Goal: Task Accomplishment & Management: Complete application form

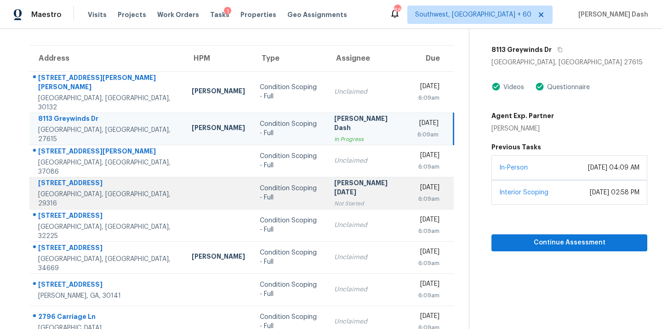
scroll to position [149, 0]
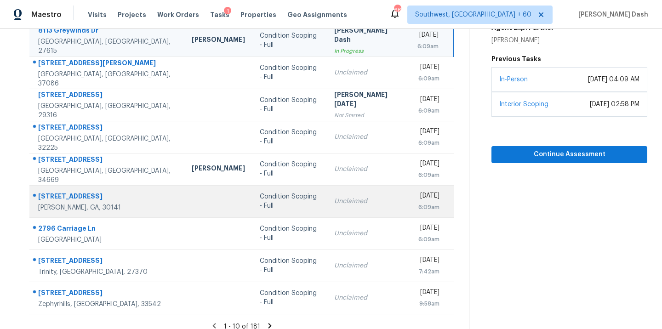
click at [252, 185] on td "Condition Scoping - Full" at bounding box center [289, 201] width 74 height 32
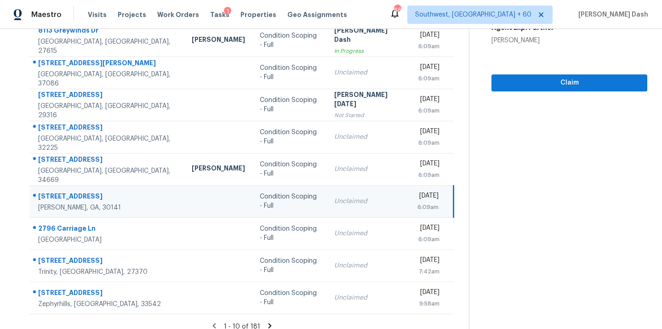
scroll to position [6, 0]
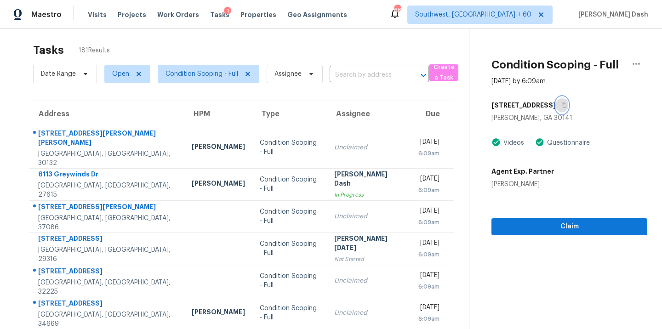
click at [563, 104] on button "button" at bounding box center [562, 105] width 12 height 17
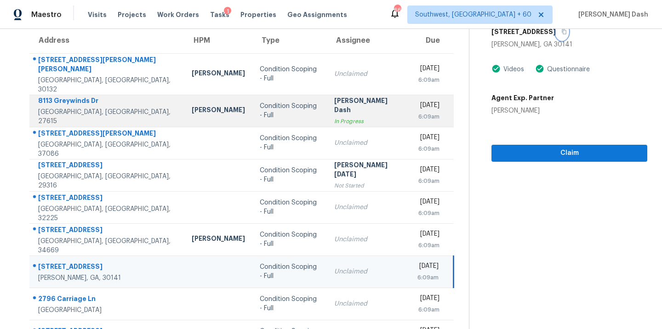
scroll to position [149, 0]
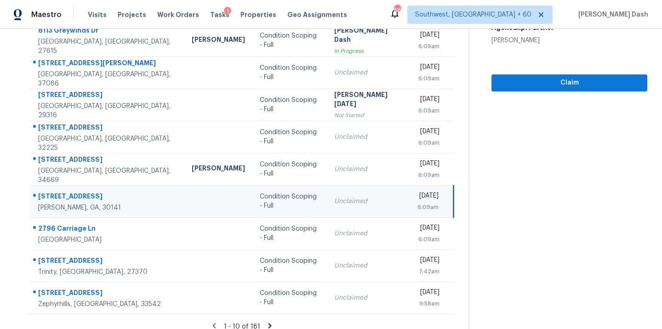
click at [266, 322] on icon at bounding box center [270, 326] width 8 height 8
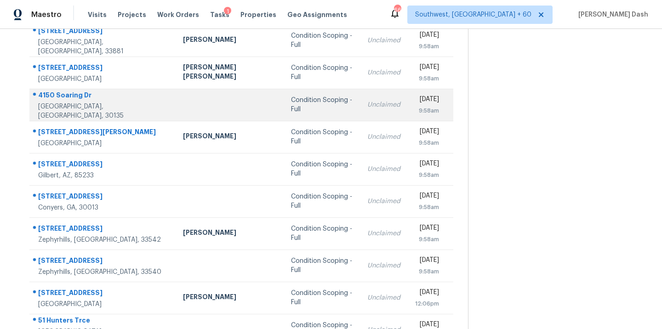
scroll to position [137, 0]
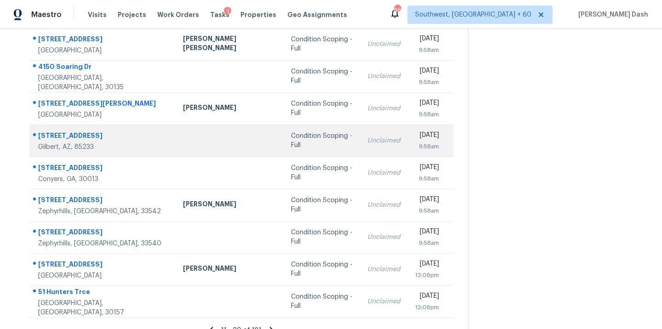
click at [195, 140] on div at bounding box center [230, 141] width 94 height 2
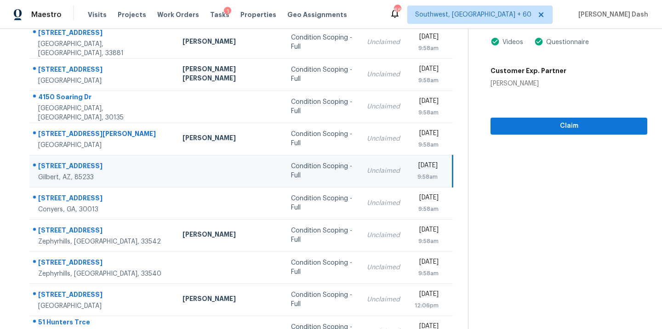
scroll to position [66, 0]
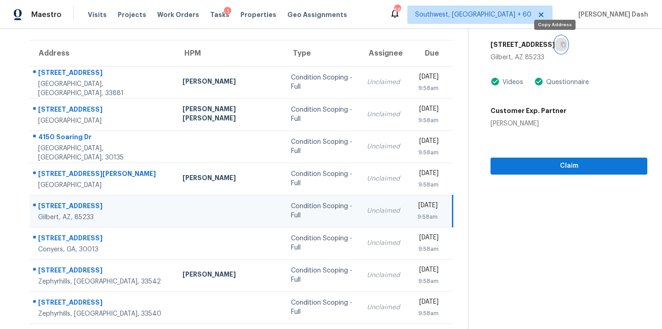
click at [555, 46] on button "button" at bounding box center [561, 44] width 12 height 17
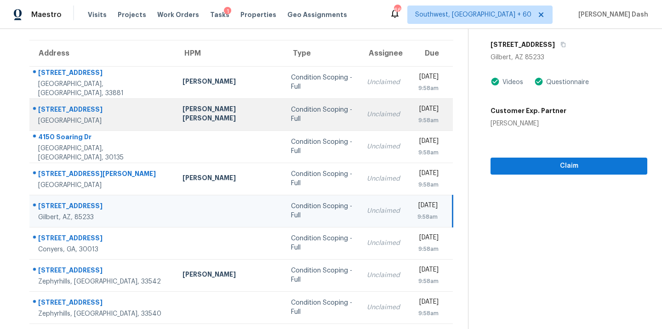
click at [194, 120] on td "[PERSON_NAME] [PERSON_NAME]" at bounding box center [229, 114] width 108 height 32
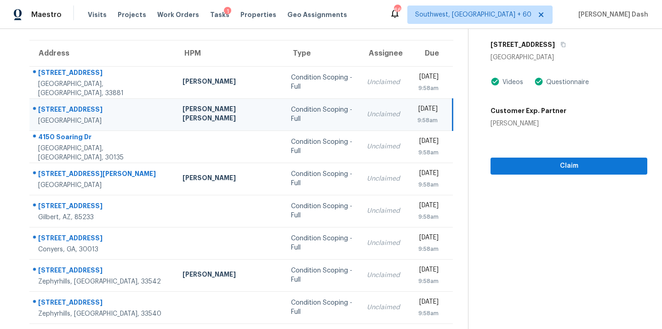
click at [545, 50] on div "[STREET_ADDRESS]" at bounding box center [569, 44] width 157 height 17
click at [561, 42] on icon "button" at bounding box center [564, 45] width 6 height 6
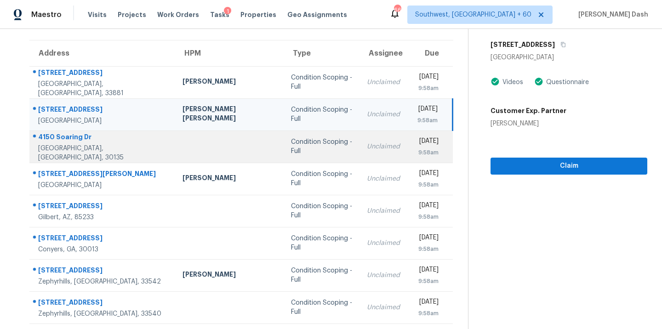
click at [207, 151] on td at bounding box center [229, 147] width 108 height 32
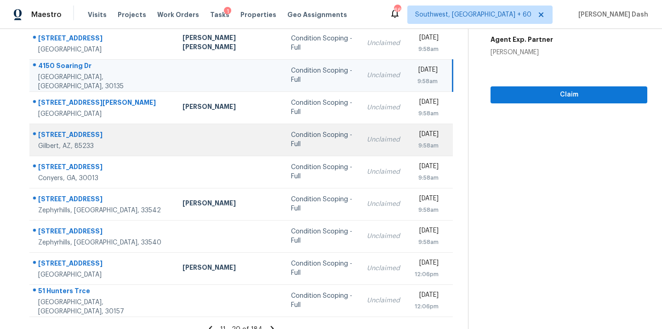
scroll to position [149, 0]
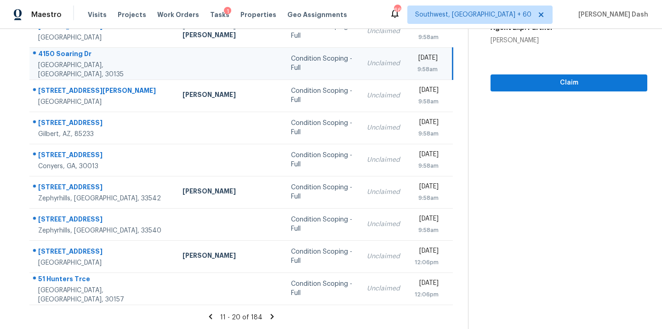
click at [269, 314] on icon at bounding box center [272, 317] width 8 height 8
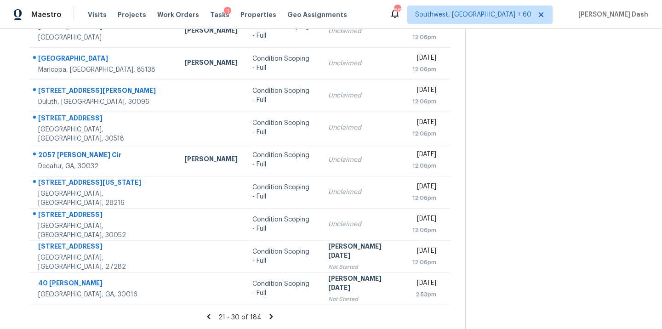
click at [270, 314] on icon at bounding box center [271, 316] width 3 height 5
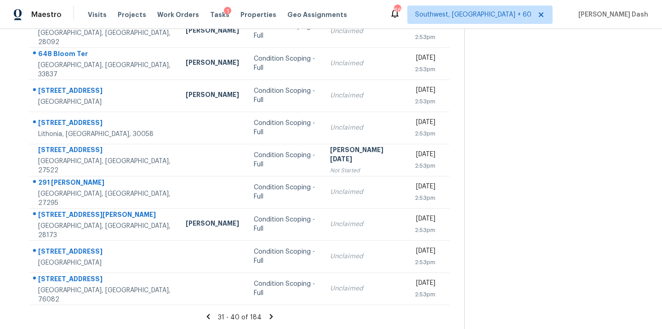
click at [269, 315] on icon at bounding box center [270, 316] width 3 height 5
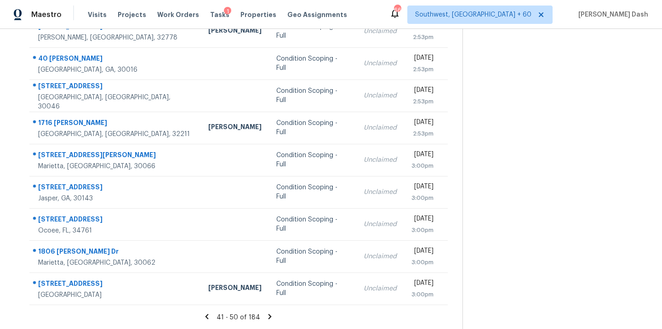
click at [269, 315] on icon at bounding box center [270, 316] width 3 height 5
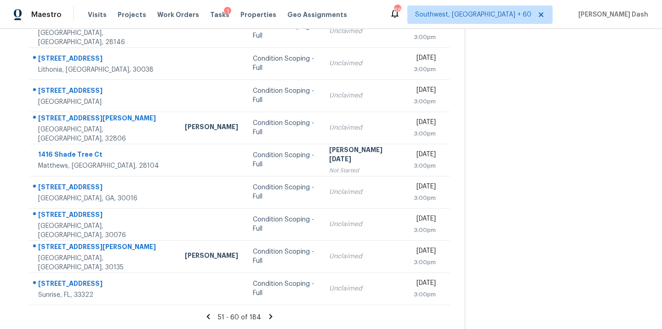
click at [269, 315] on icon at bounding box center [270, 316] width 3 height 5
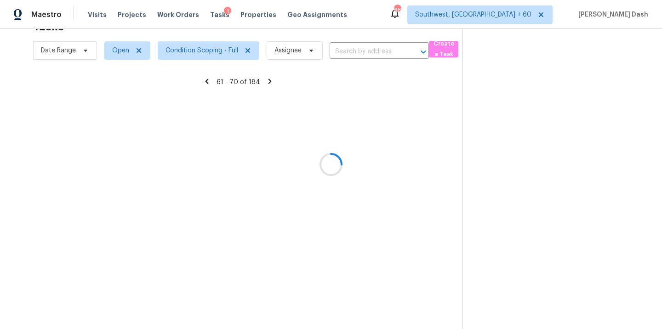
scroll to position [149, 0]
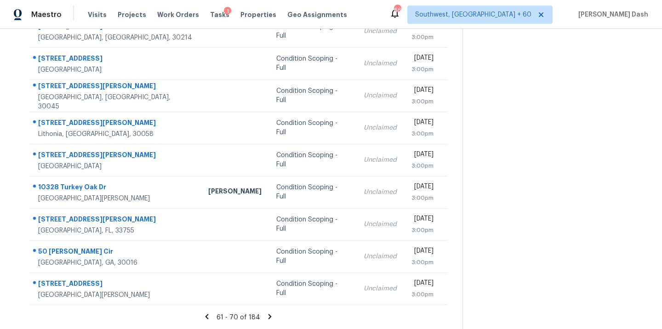
click at [269, 318] on icon at bounding box center [270, 316] width 3 height 5
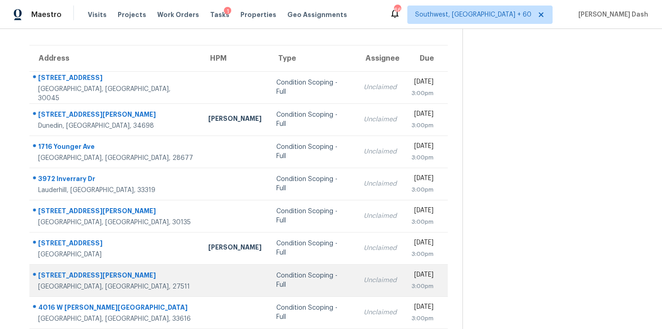
scroll to position [42, 0]
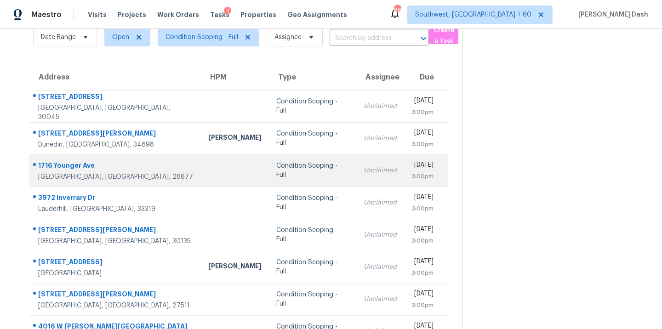
click at [269, 164] on td "Condition Scoping - Full" at bounding box center [312, 171] width 87 height 32
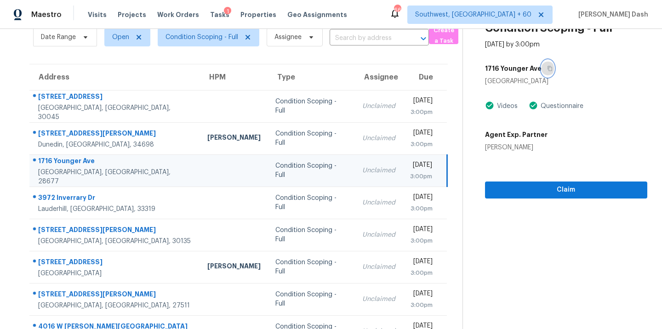
click at [548, 67] on icon "button" at bounding box center [550, 68] width 5 height 5
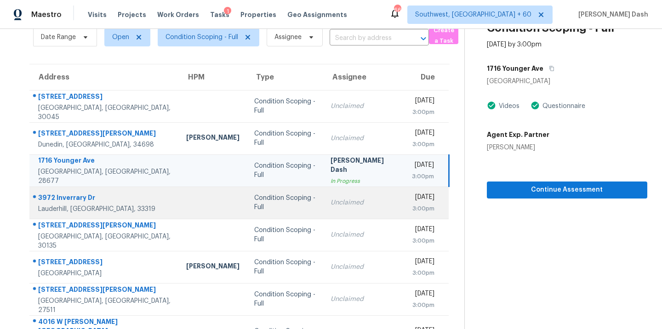
click at [271, 205] on td "Condition Scoping - Full" at bounding box center [285, 203] width 76 height 32
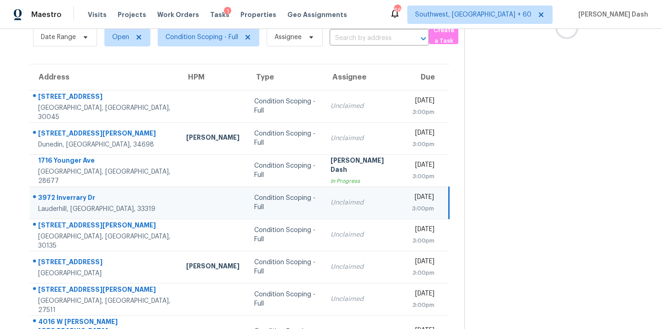
scroll to position [0, 0]
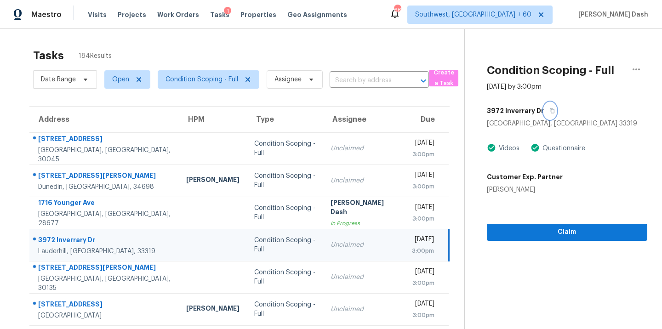
click at [545, 114] on button "button" at bounding box center [550, 111] width 12 height 17
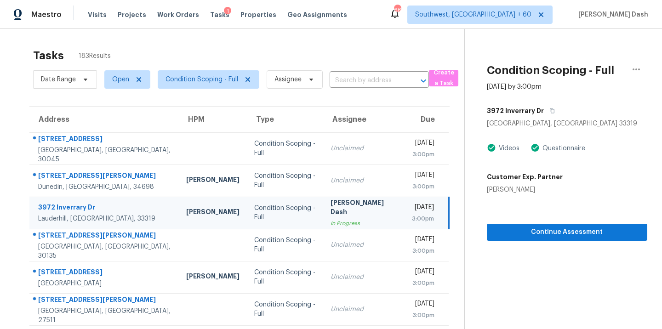
click at [331, 219] on div "In Progress" at bounding box center [364, 223] width 67 height 9
click at [632, 67] on icon "button" at bounding box center [636, 69] width 11 height 11
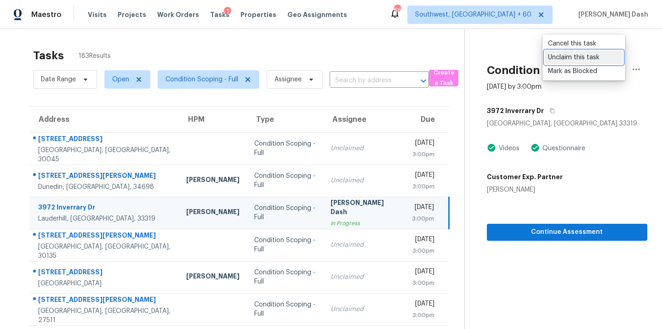
click at [581, 59] on div "Unclaim this task" at bounding box center [584, 57] width 72 height 9
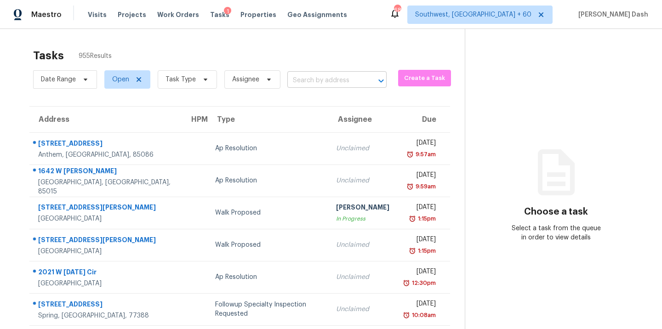
click at [333, 82] on input "text" at bounding box center [324, 81] width 74 height 14
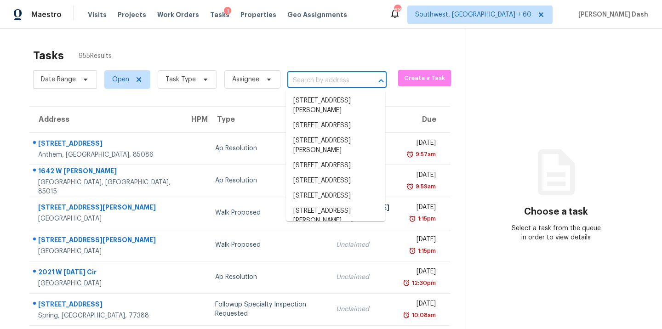
paste input "1716 Younger Ave, Statesville, NC 28677"
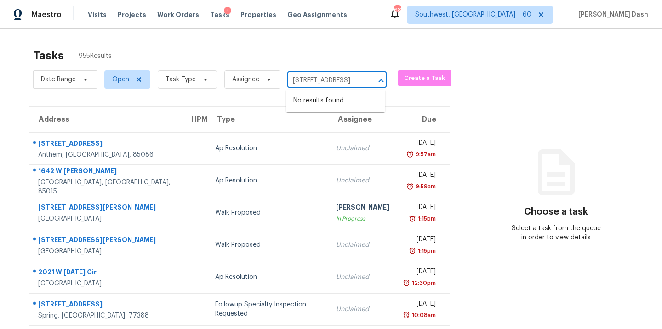
type input "1716 Younger Ave, Statesville, NC 28677"
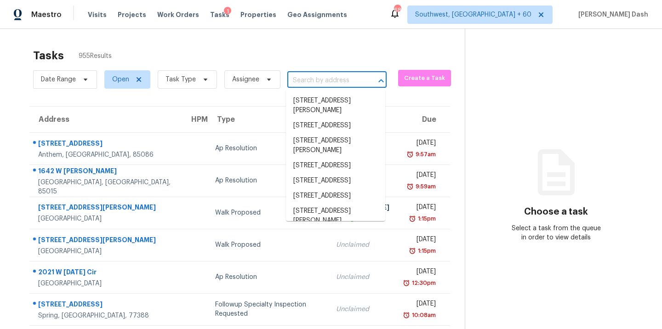
click at [340, 76] on input "text" at bounding box center [324, 81] width 74 height 14
paste input "1716 Younger Ave, Statesville, NC 28677"
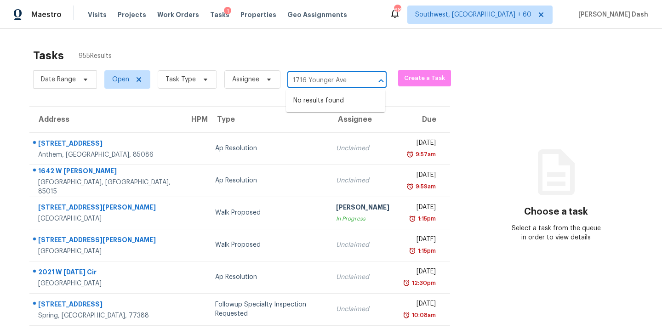
type input "1716 Younger Ave"
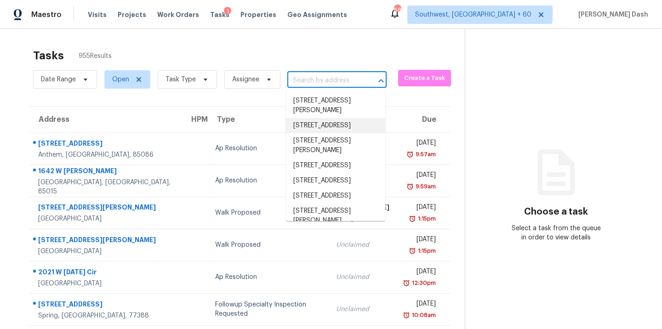
paste input "1716 Younger Ave, Statesville, NC 28677"
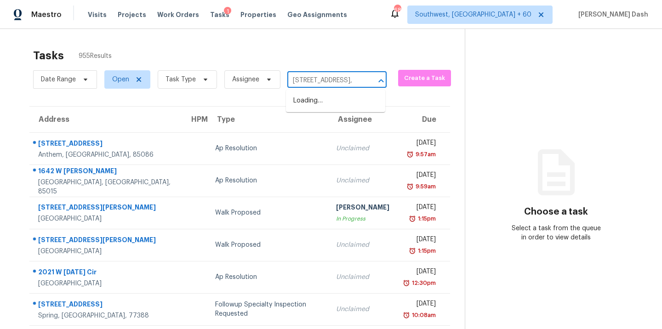
type input "1716 Younger Ave, Statesville"
click at [358, 109] on li "1716 Younger Ave, Statesville, NC 28677" at bounding box center [335, 100] width 99 height 15
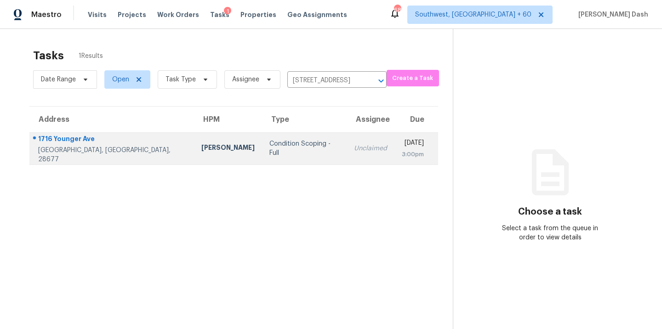
click at [262, 159] on td "Condition Scoping - Full" at bounding box center [304, 148] width 85 height 32
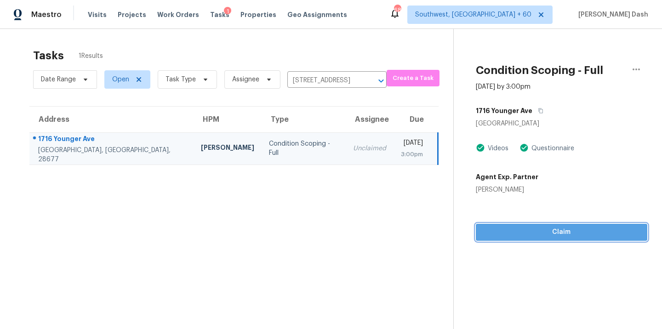
click at [541, 236] on span "Claim" at bounding box center [561, 232] width 157 height 11
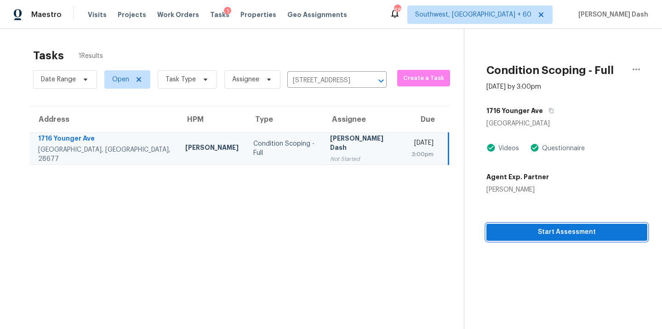
click at [514, 235] on span "Start Assessment" at bounding box center [567, 232] width 146 height 11
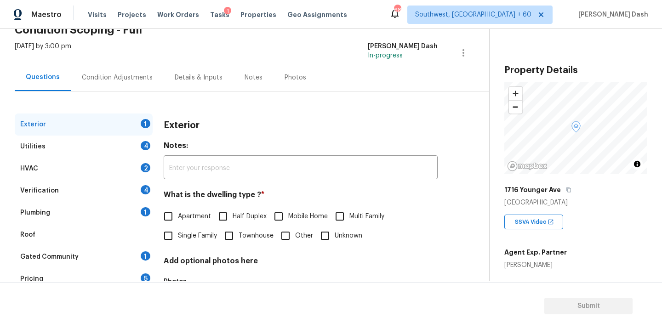
scroll to position [103, 0]
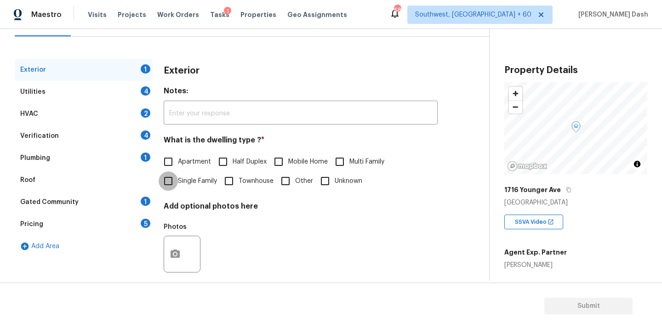
click at [177, 177] on input "Single Family" at bounding box center [168, 181] width 19 height 19
checkbox input "true"
click at [137, 92] on div "Utilities 4" at bounding box center [84, 92] width 138 height 22
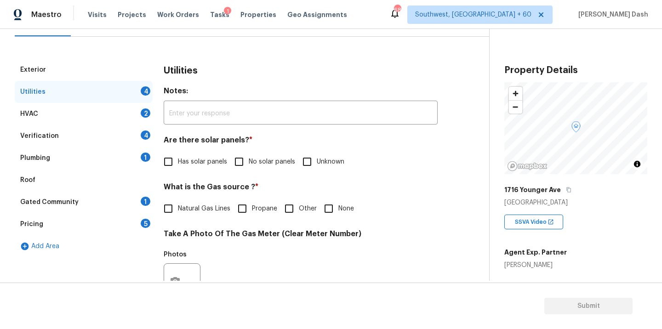
click at [250, 168] on label "No solar panels" at bounding box center [262, 161] width 66 height 19
click at [249, 168] on input "No solar panels" at bounding box center [238, 161] width 19 height 19
checkbox input "true"
click at [282, 215] on input "Other" at bounding box center [289, 208] width 19 height 19
checkbox input "true"
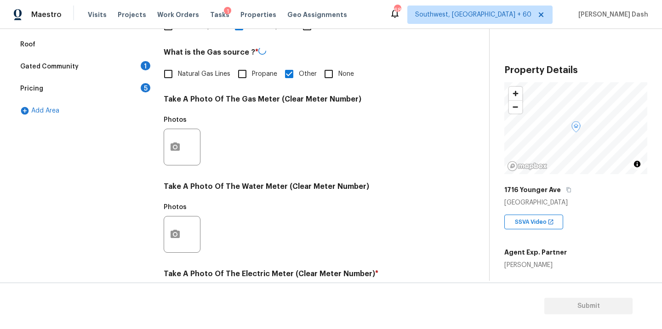
scroll to position [275, 0]
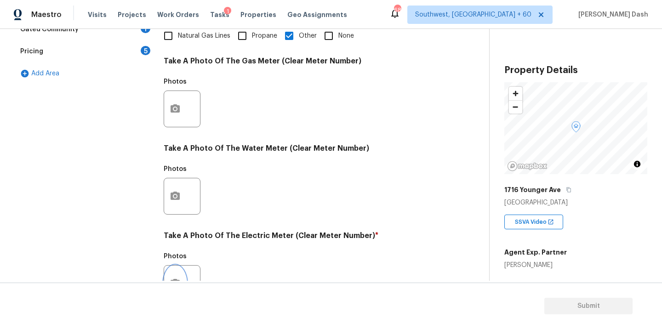
click at [177, 266] on button "button" at bounding box center [175, 284] width 22 height 36
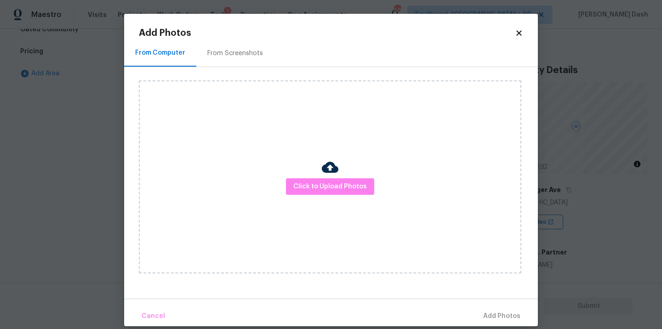
click at [177, 269] on div "Click to Upload Photos" at bounding box center [330, 176] width 383 height 193
click at [299, 189] on span "Click to Upload Photos" at bounding box center [330, 186] width 74 height 11
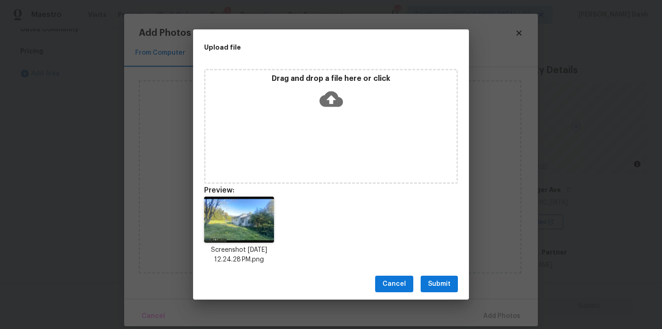
click at [445, 280] on span "Submit" at bounding box center [439, 284] width 23 height 11
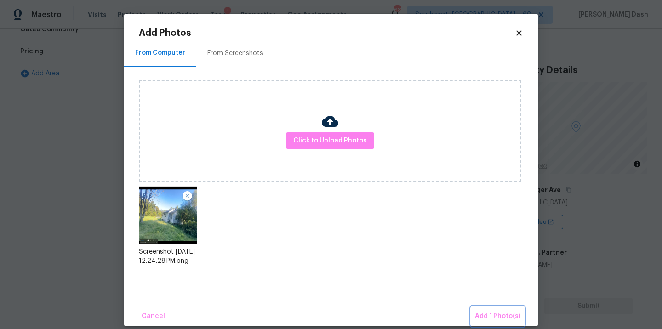
click at [491, 312] on span "Add 1 Photo(s)" at bounding box center [498, 316] width 46 height 11
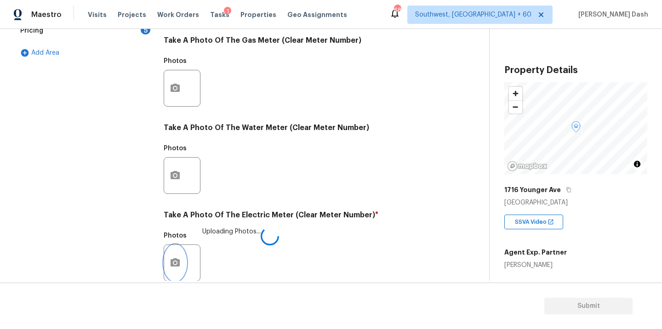
scroll to position [363, 0]
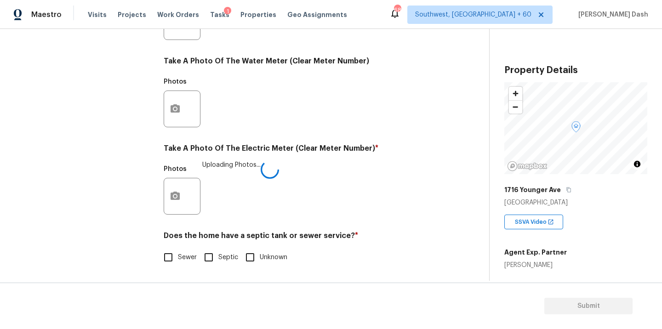
click at [167, 265] on input "Sewer" at bounding box center [168, 257] width 19 height 19
checkbox input "true"
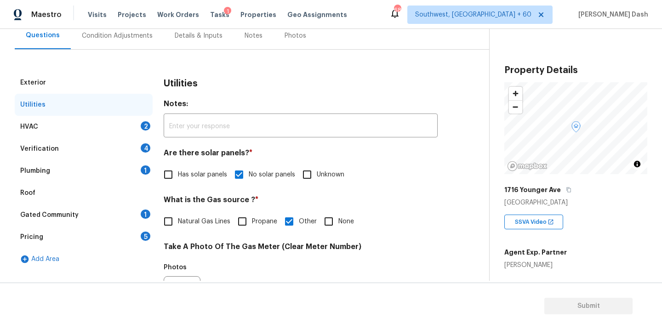
scroll to position [65, 0]
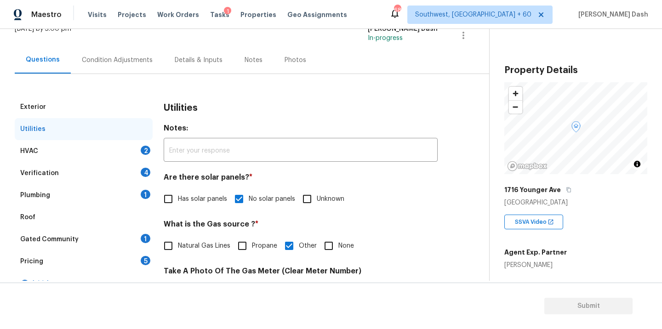
click at [119, 150] on div "HVAC 2" at bounding box center [84, 151] width 138 height 22
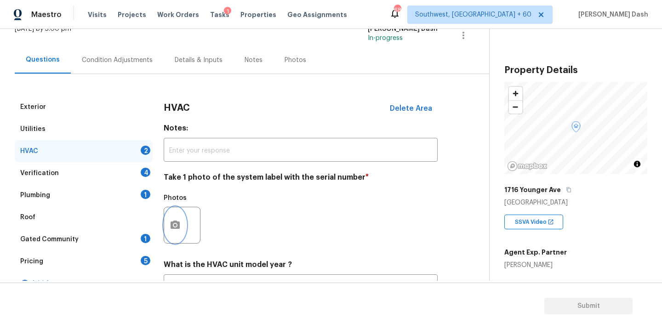
click at [170, 225] on icon "button" at bounding box center [175, 225] width 11 height 11
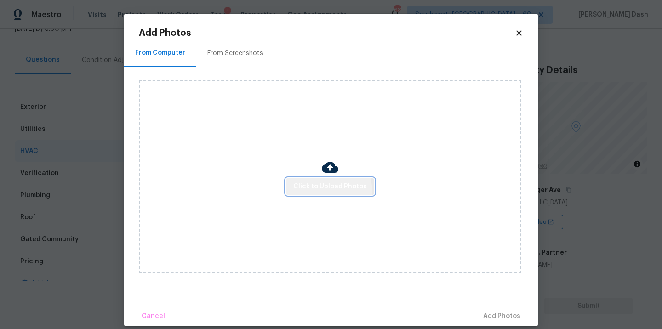
click at [311, 193] on button "Click to Upload Photos" at bounding box center [330, 186] width 88 height 17
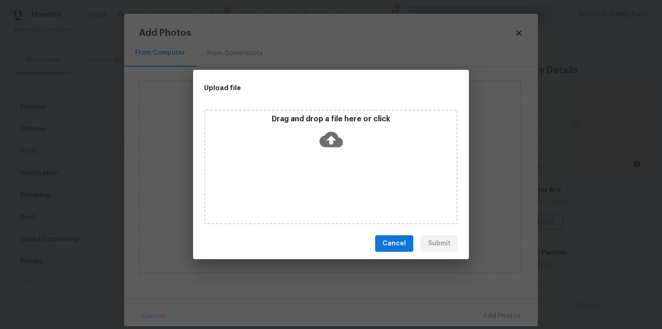
click at [311, 193] on div "Drag and drop a file here or click" at bounding box center [331, 166] width 254 height 115
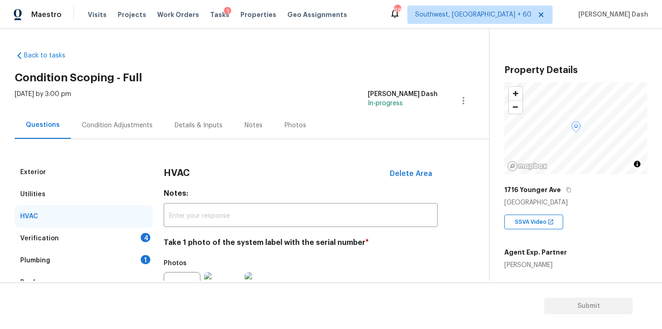
scroll to position [144, 0]
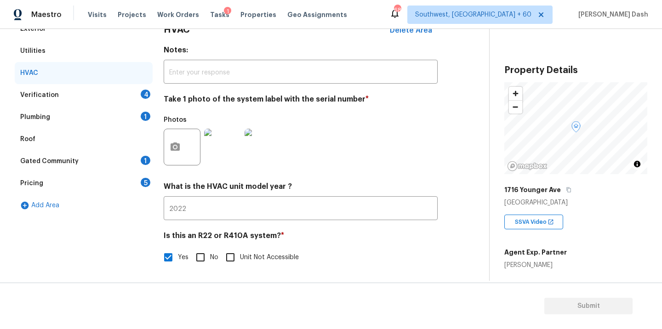
click at [130, 90] on div "Verification 4" at bounding box center [84, 95] width 138 height 22
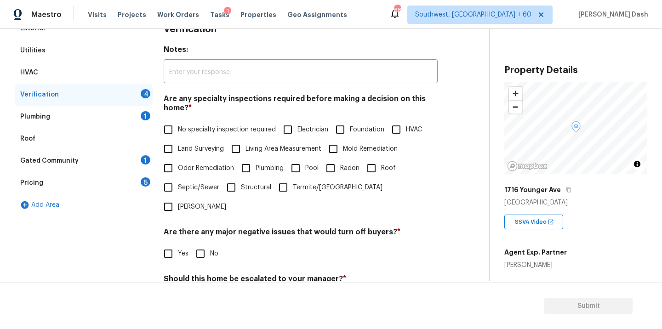
click at [201, 132] on span "No specialty inspection required" at bounding box center [227, 130] width 98 height 10
click at [178, 132] on input "No specialty inspection required" at bounding box center [168, 129] width 19 height 19
checkbox input "true"
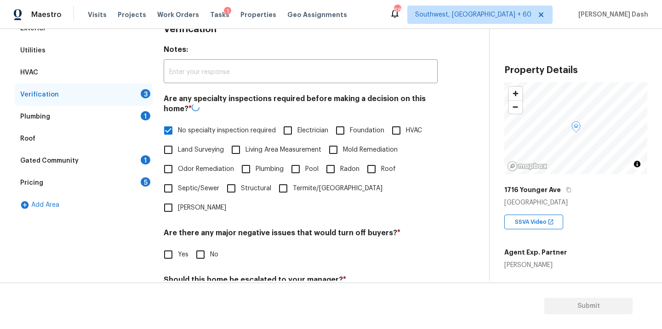
click at [204, 245] on input "No" at bounding box center [200, 254] width 19 height 19
checkbox input "true"
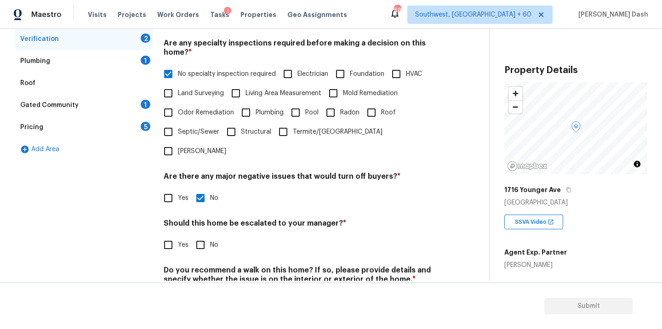
drag, startPoint x: 200, startPoint y: 234, endPoint x: 200, endPoint y: 250, distance: 16.6
click at [200, 235] on input "No" at bounding box center [200, 244] width 19 height 19
checkbox input "true"
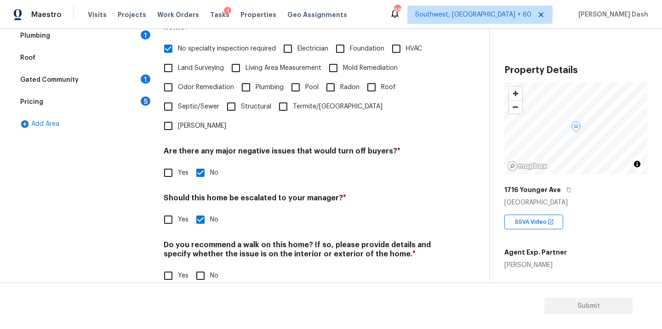
scroll to position [224, 0]
click at [172, 211] on input "Yes" at bounding box center [168, 220] width 19 height 19
checkbox input "true"
checkbox input "false"
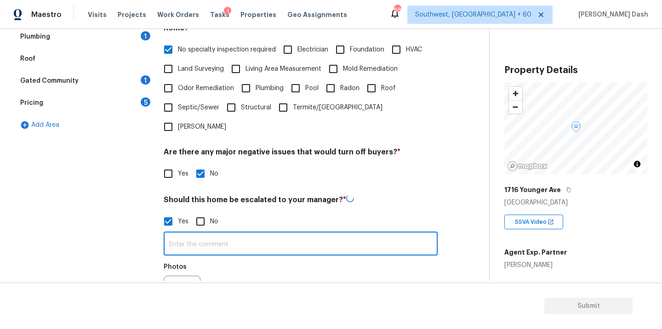
click at [202, 234] on input "text" at bounding box center [301, 245] width 274 height 22
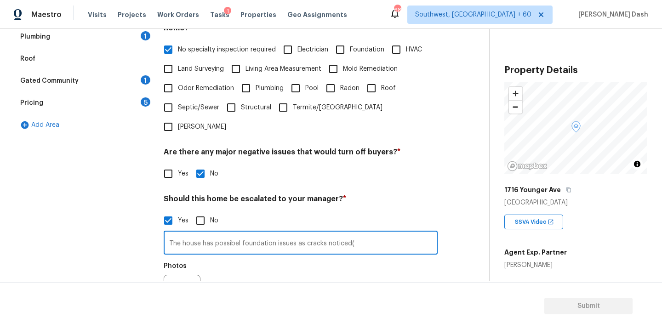
click at [239, 233] on input "The house has possibel foundation issues as cracks noticed(" at bounding box center [301, 244] width 274 height 22
click at [358, 233] on input "The house has possible foundation issues as cracks noticed(" at bounding box center [301, 244] width 274 height 22
click at [178, 275] on button "button" at bounding box center [175, 293] width 22 height 36
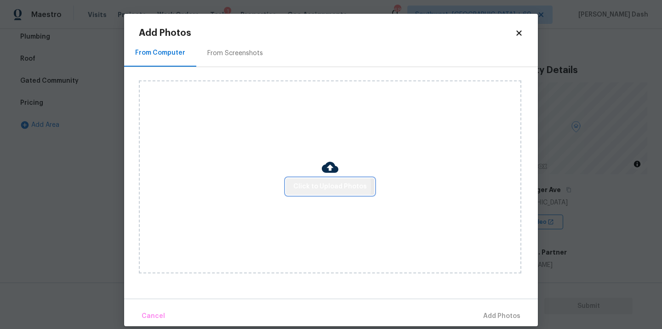
click at [310, 187] on span "Click to Upload Photos" at bounding box center [330, 186] width 74 height 11
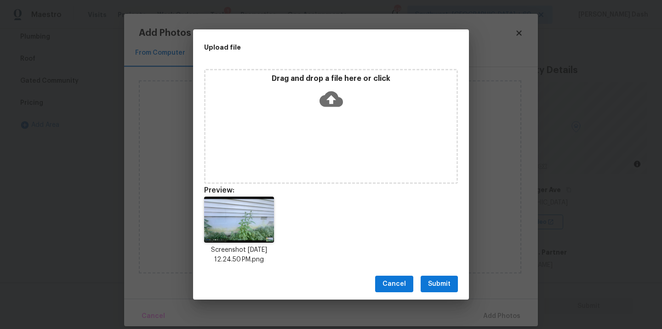
click at [320, 98] on icon at bounding box center [331, 100] width 23 height 16
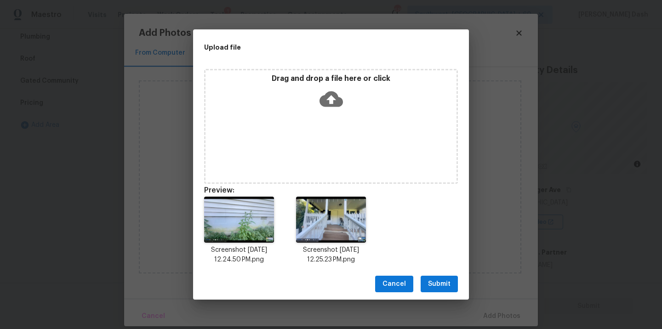
click at [442, 286] on span "Submit" at bounding box center [439, 284] width 23 height 11
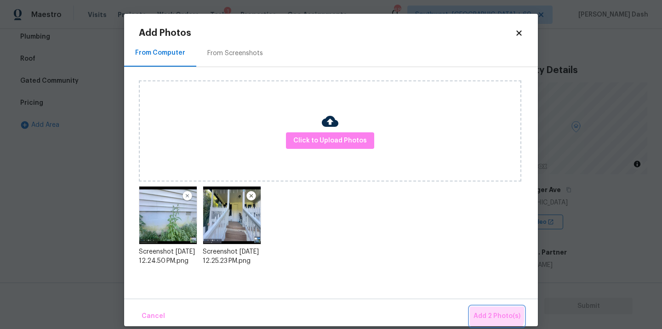
click at [491, 314] on span "Add 2 Photo(s)" at bounding box center [497, 316] width 47 height 11
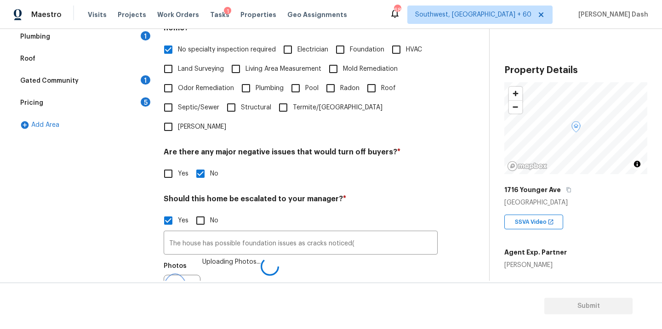
scroll to position [235, 0]
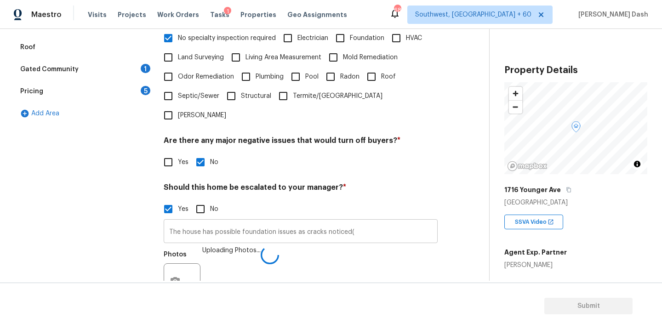
click at [370, 222] on input "The house has possible foundation issues as cracks noticed(" at bounding box center [301, 233] width 274 height 22
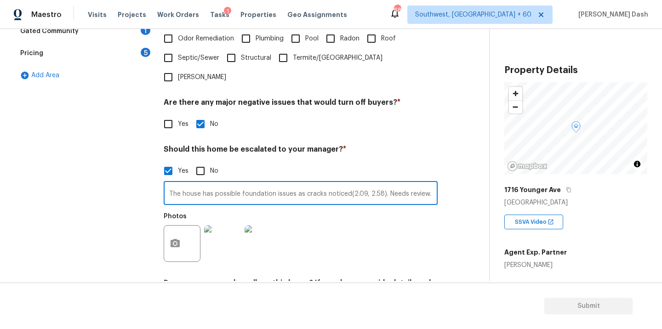
scroll to position [311, 0]
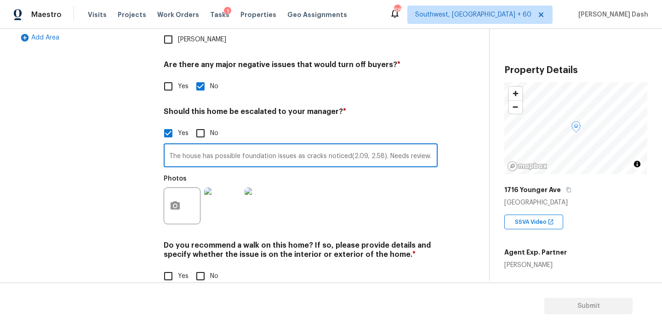
type input "The house has possible foundation issues as cracks noticed(2.09, 2.58). Needs r…"
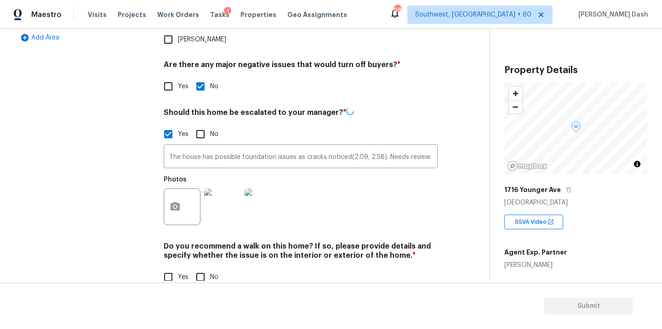
click at [189, 268] on div "Yes No" at bounding box center [301, 277] width 274 height 19
click at [189, 246] on div "Do you recommend a walk on this home? If so, please provide details and specify…" at bounding box center [301, 263] width 274 height 45
click at [195, 267] on input "No" at bounding box center [200, 276] width 19 height 19
checkbox input "true"
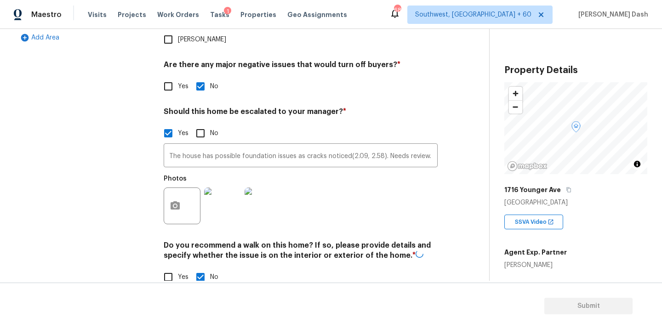
click at [130, 172] on div "Exterior Utilities HVAC Verification Plumbing 1 Roof Gated Community 1 Pricing …" at bounding box center [84, 74] width 138 height 448
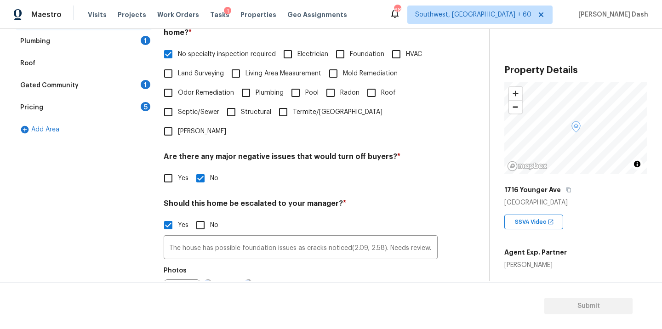
click at [126, 45] on div "Plumbing 1" at bounding box center [84, 41] width 138 height 22
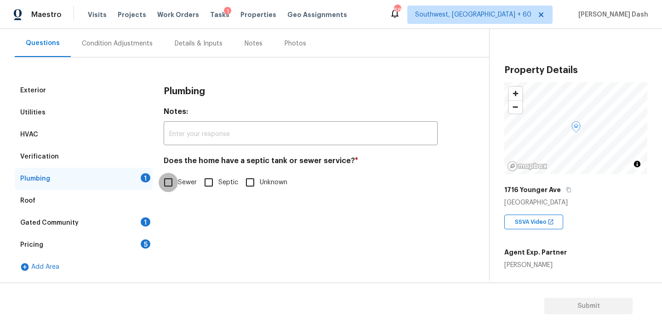
click at [168, 191] on input "Sewer" at bounding box center [168, 182] width 19 height 19
checkbox input "true"
drag, startPoint x: 133, startPoint y: 221, endPoint x: 133, endPoint y: 211, distance: 10.1
click at [133, 221] on div "Gated Community 1" at bounding box center [84, 223] width 138 height 22
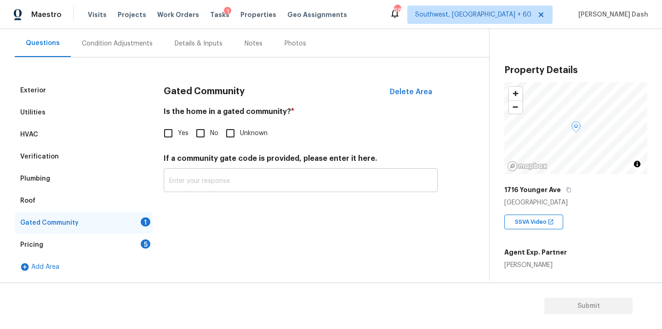
drag, startPoint x: 201, startPoint y: 135, endPoint x: 180, endPoint y: 188, distance: 57.2
click at [201, 135] on input "No" at bounding box center [200, 133] width 19 height 19
checkbox input "true"
click at [147, 239] on div "Pricing 5" at bounding box center [84, 245] width 138 height 22
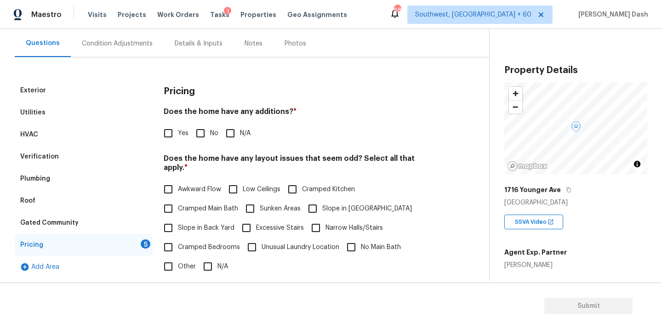
click at [202, 138] on input "No" at bounding box center [200, 133] width 19 height 19
checkbox input "true"
click at [201, 262] on input "N/A" at bounding box center [207, 267] width 19 height 19
checkbox input "true"
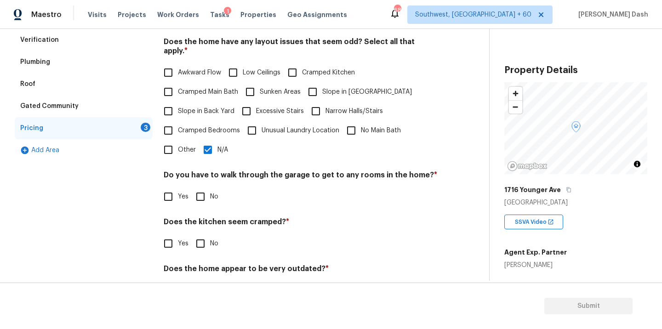
scroll to position [209, 0]
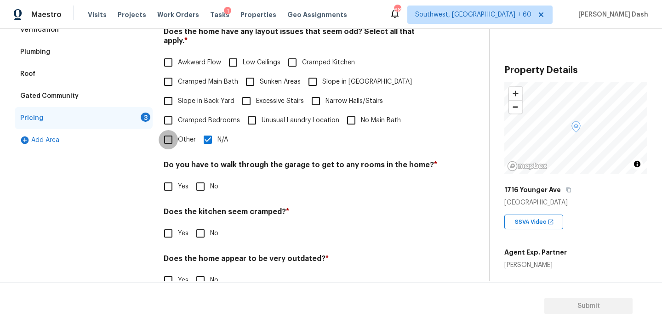
click at [170, 130] on input "Other" at bounding box center [168, 139] width 19 height 19
checkbox input "true"
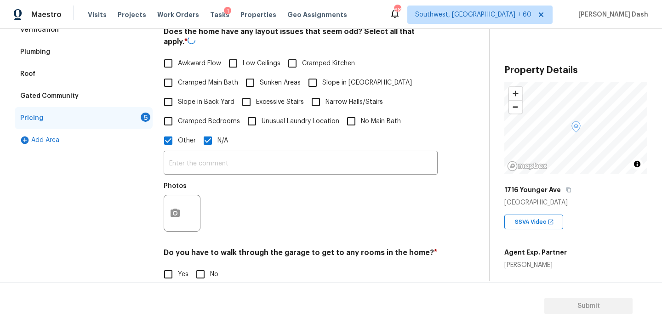
click at [209, 135] on input "N/A" at bounding box center [207, 140] width 19 height 19
checkbox input "false"
click at [206, 178] on div "Photos" at bounding box center [301, 208] width 274 height 60
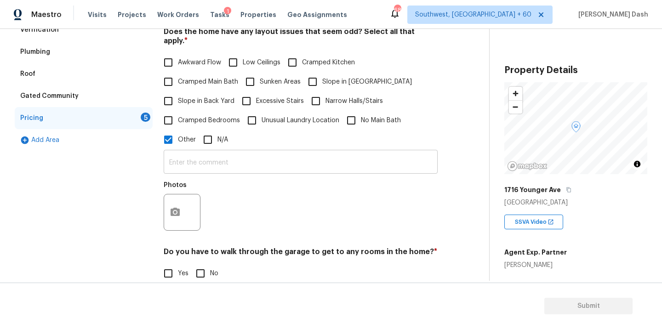
click at [204, 160] on input "text" at bounding box center [301, 163] width 274 height 22
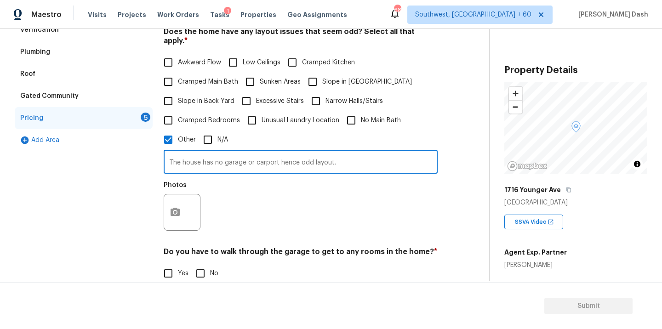
type input "The house has no garage or carport hence odd layout."
click at [178, 200] on button "button" at bounding box center [175, 213] width 22 height 36
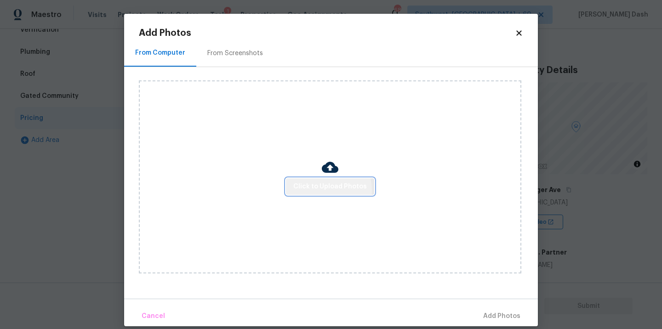
click at [321, 190] on span "Click to Upload Photos" at bounding box center [330, 186] width 74 height 11
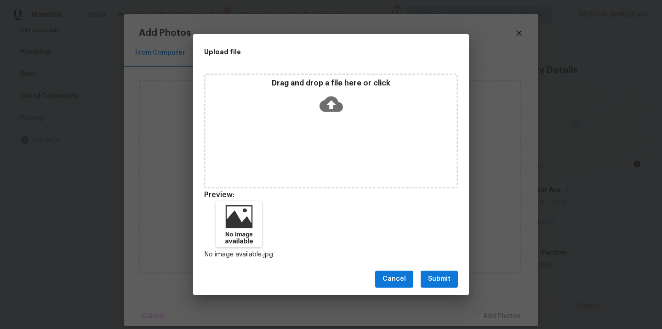
click at [436, 281] on span "Submit" at bounding box center [439, 279] width 23 height 11
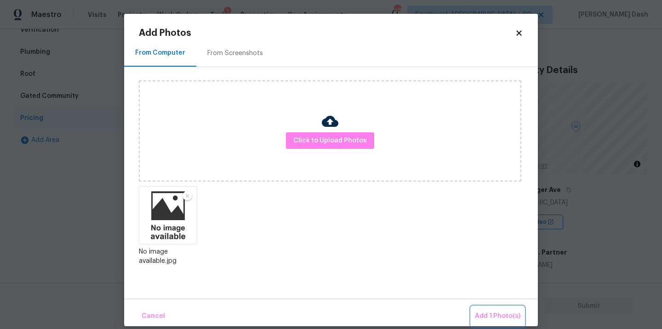
click at [503, 316] on span "Add 1 Photo(s)" at bounding box center [498, 316] width 46 height 11
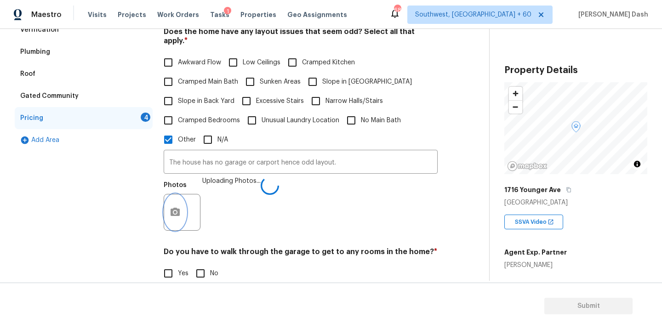
scroll to position [304, 0]
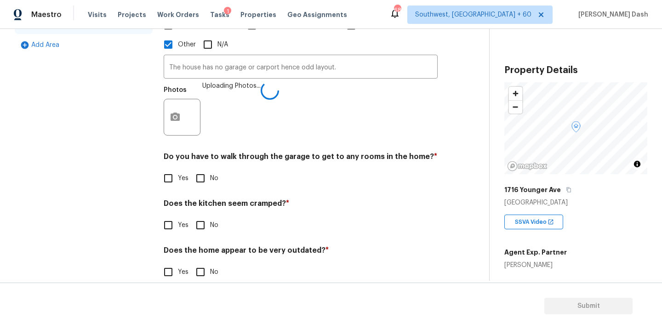
click at [198, 171] on input "No" at bounding box center [200, 178] width 19 height 19
checkbox input "true"
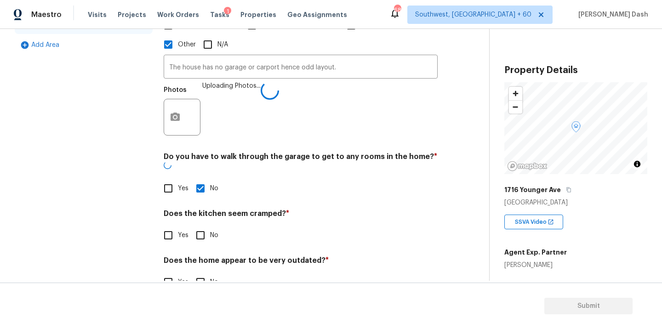
click at [202, 226] on input "No" at bounding box center [200, 235] width 19 height 19
checkbox input "true"
click at [202, 274] on input "No" at bounding box center [200, 283] width 19 height 19
checkbox input "true"
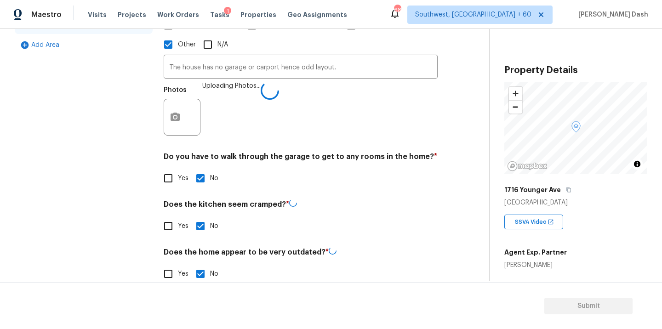
click at [87, 193] on div "Exterior Utilities HVAC Verification Plumbing Roof Gated Community Pricing 1 Ad…" at bounding box center [84, 75] width 138 height 437
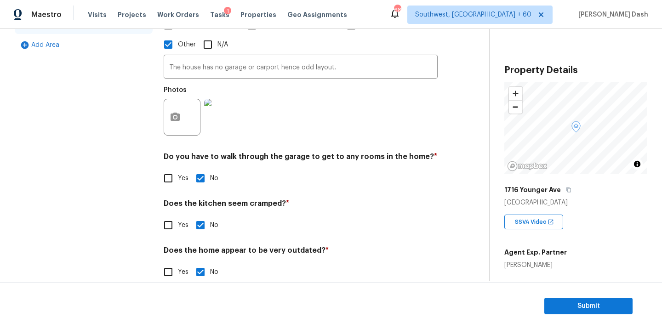
click at [89, 188] on div "Exterior Utilities HVAC Verification Plumbing Roof Gated Community Pricing Add …" at bounding box center [84, 75] width 138 height 436
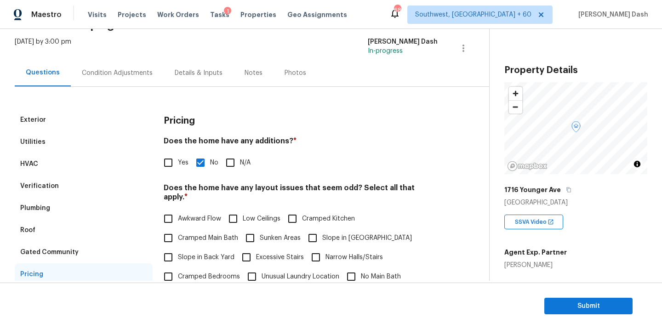
scroll to position [0, 0]
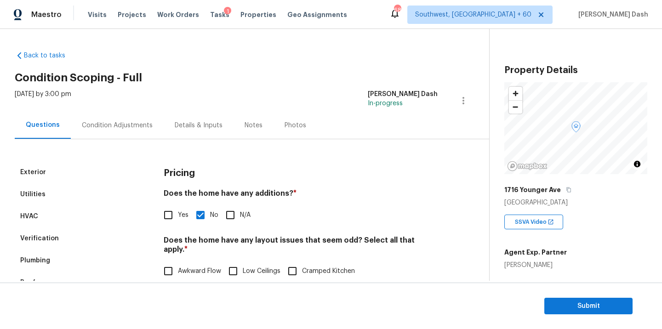
click at [116, 127] on div "Condition Adjustments" at bounding box center [117, 125] width 71 height 9
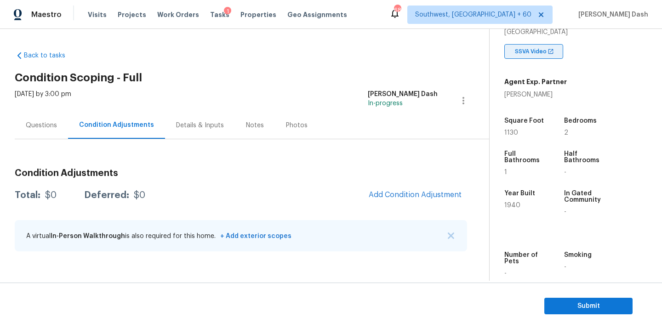
scroll to position [171, 0]
click at [401, 201] on button "Add Condition Adjustment" at bounding box center [415, 194] width 104 height 19
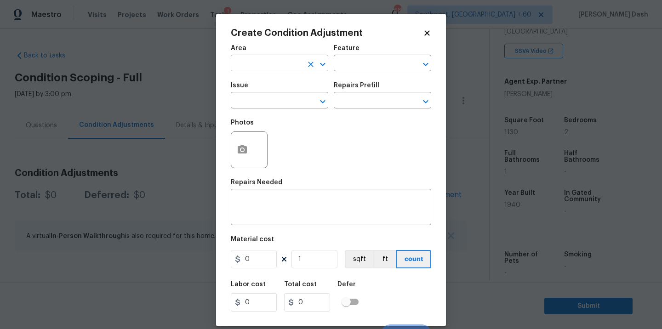
click at [279, 66] on input "text" at bounding box center [267, 64] width 72 height 14
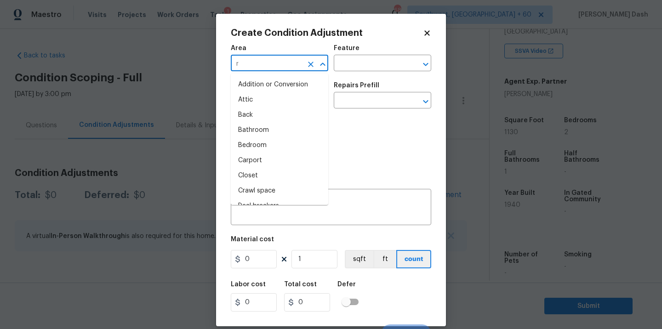
type input "ro"
type input "of"
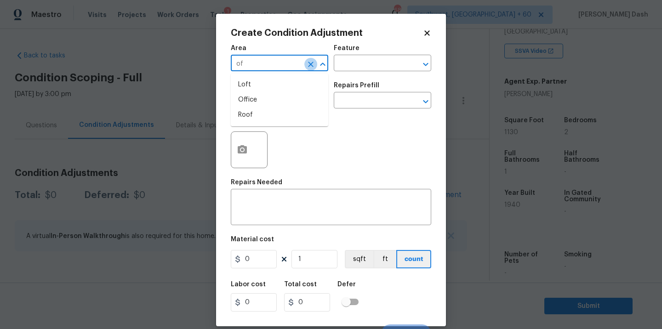
click at [309, 60] on icon "Clear" at bounding box center [310, 64] width 9 height 9
click at [292, 97] on li "Exterior Overall" at bounding box center [279, 99] width 97 height 15
type input "Exterior Overall"
click at [228, 159] on div "Create Condition Adjustment Area Exterior Overall ​ Feature ​ Issue ​ Repairs P…" at bounding box center [331, 170] width 230 height 313
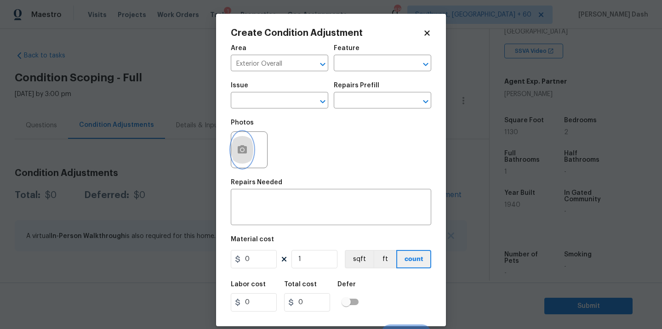
click at [242, 157] on button "button" at bounding box center [242, 150] width 22 height 36
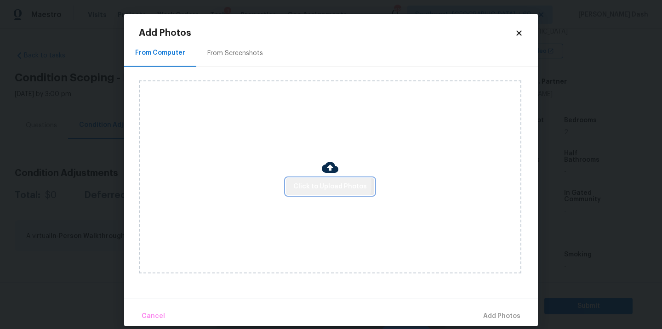
click at [320, 184] on span "Click to Upload Photos" at bounding box center [330, 186] width 74 height 11
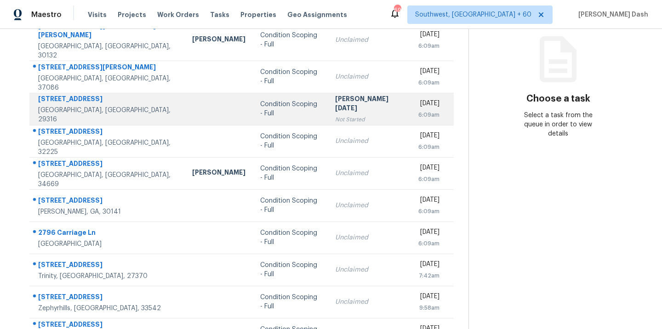
scroll to position [149, 0]
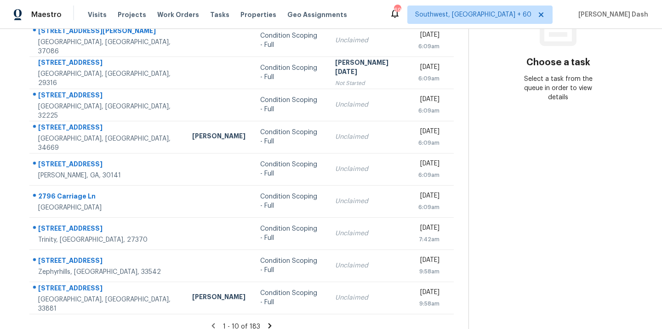
click at [269, 323] on icon at bounding box center [270, 325] width 3 height 5
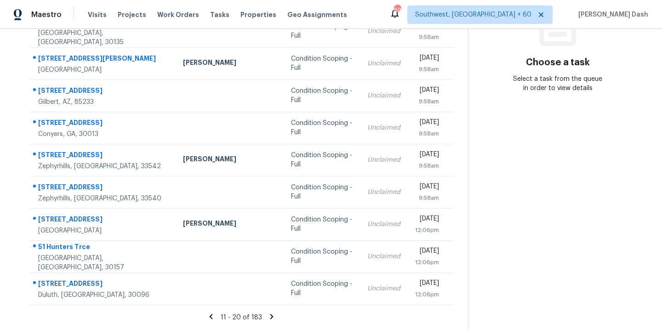
click at [270, 318] on icon at bounding box center [271, 316] width 3 height 5
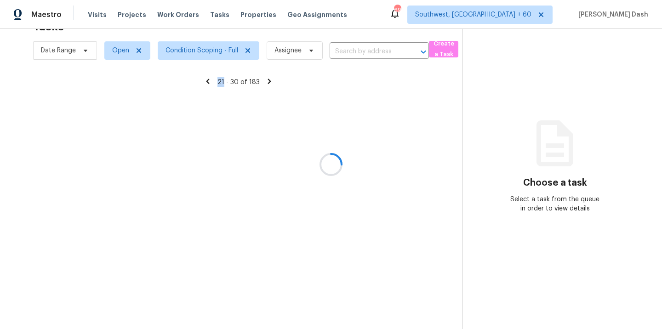
click at [266, 318] on div at bounding box center [331, 164] width 662 height 329
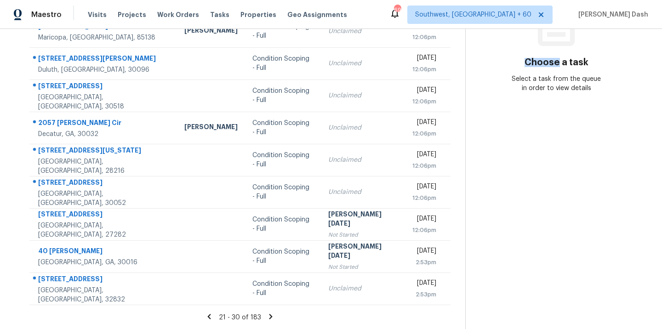
click at [267, 318] on icon at bounding box center [271, 317] width 8 height 8
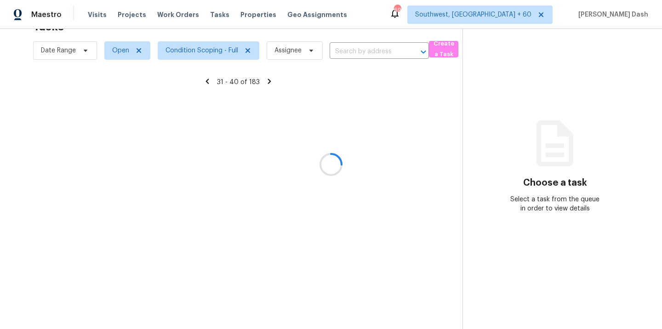
click at [266, 318] on div at bounding box center [331, 164] width 662 height 329
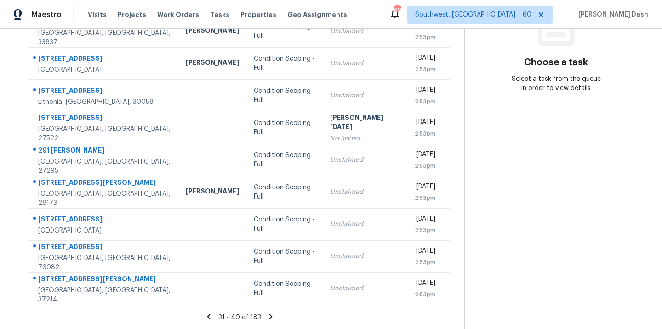
click at [267, 318] on icon at bounding box center [271, 317] width 8 height 8
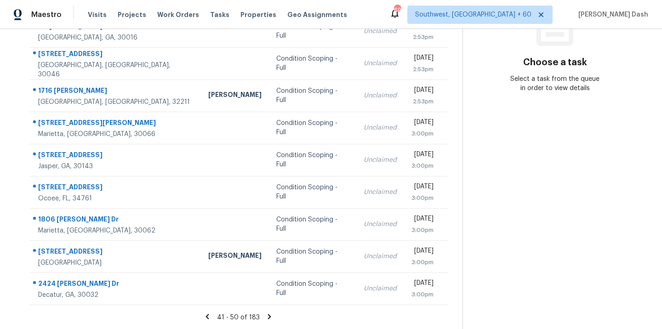
click at [266, 318] on icon at bounding box center [269, 317] width 8 height 8
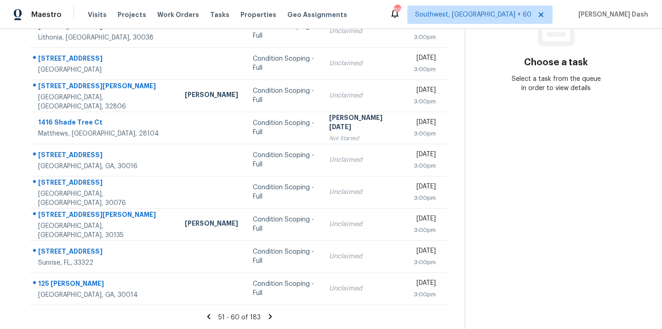
click at [266, 318] on icon at bounding box center [270, 317] width 8 height 8
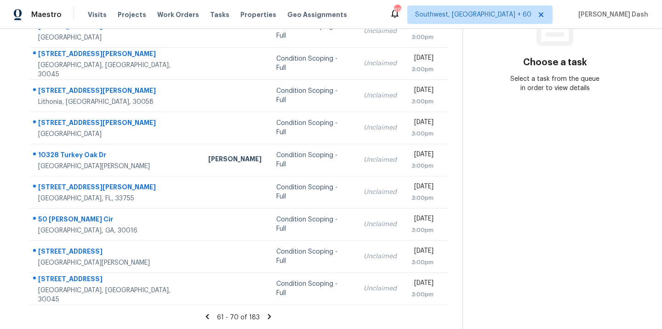
click at [268, 318] on icon at bounding box center [269, 316] width 3 height 5
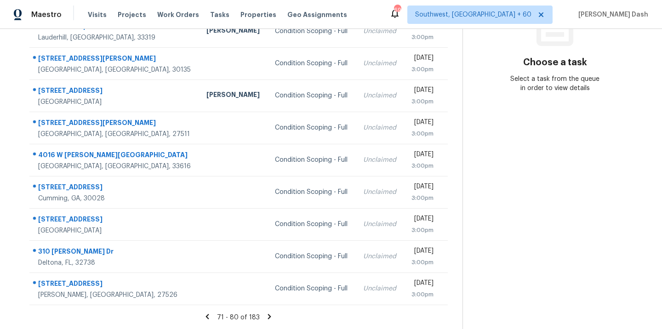
click at [268, 318] on icon at bounding box center [269, 316] width 3 height 5
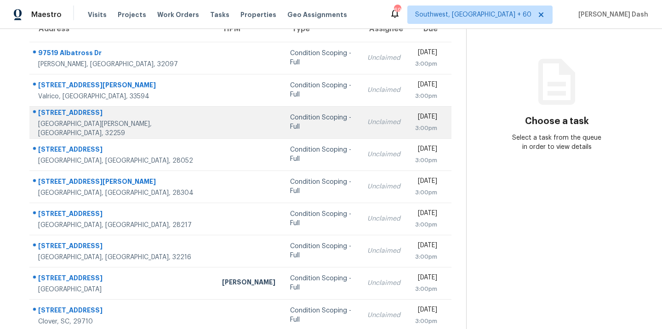
scroll to position [149, 0]
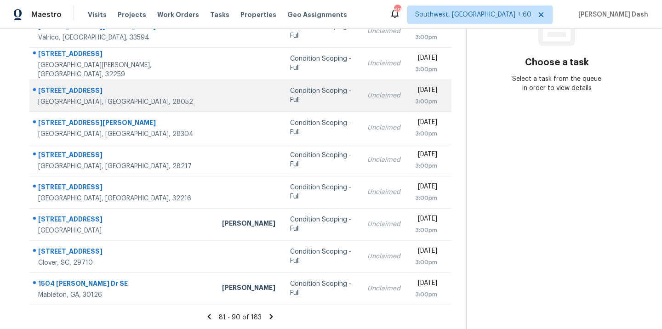
click at [290, 96] on div "Condition Scoping - Full" at bounding box center [321, 95] width 63 height 18
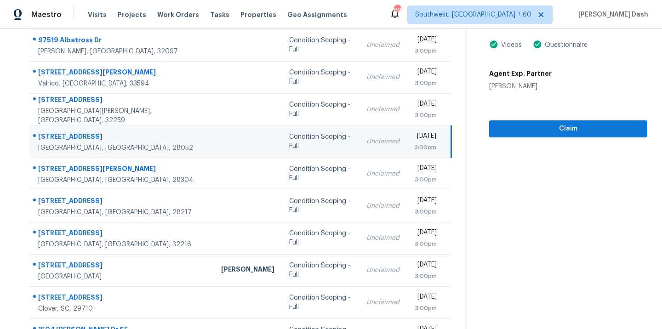
scroll to position [39, 0]
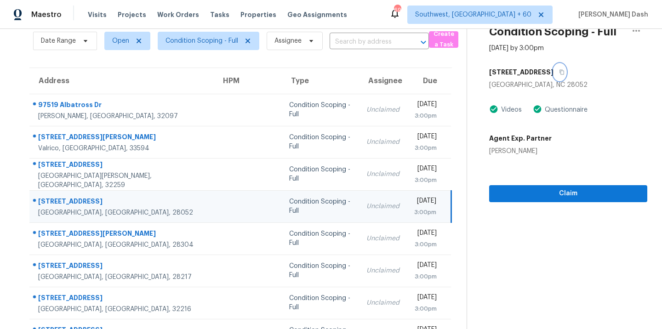
click at [559, 73] on icon "button" at bounding box center [562, 72] width 6 height 6
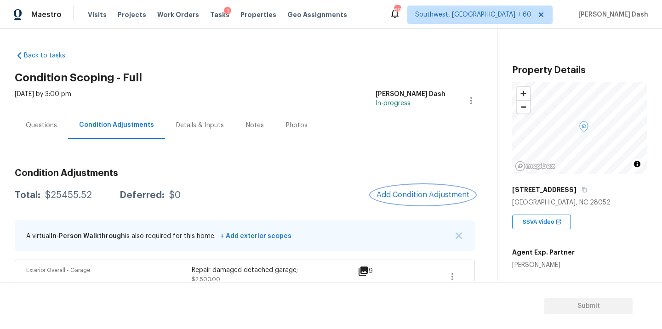
click at [401, 200] on button "Add Condition Adjustment" at bounding box center [423, 194] width 104 height 19
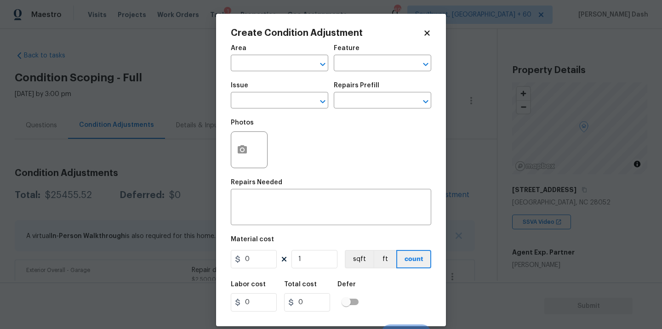
click at [198, 158] on body "Maestro Visits Projects Work Orders Tasks 1 Properties Geo Assignments 696 Sout…" at bounding box center [331, 164] width 662 height 329
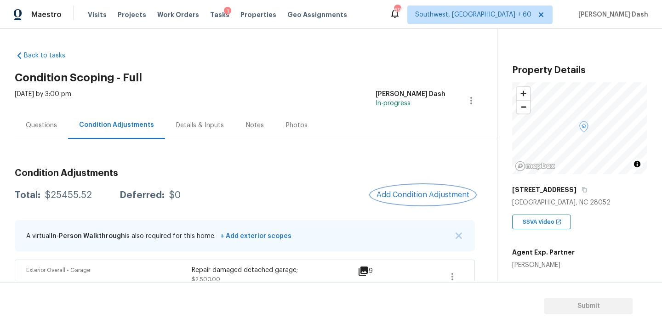
scroll to position [57, 0]
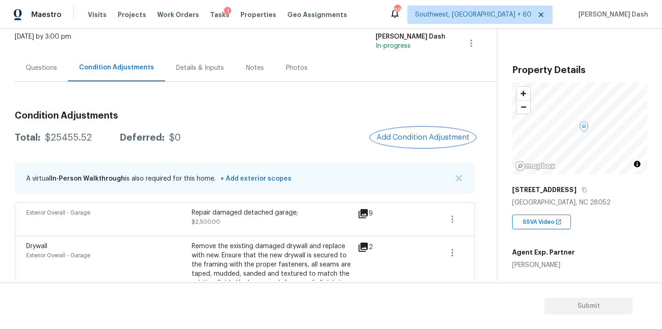
click at [405, 139] on span "Add Condition Adjustment" at bounding box center [423, 137] width 93 height 8
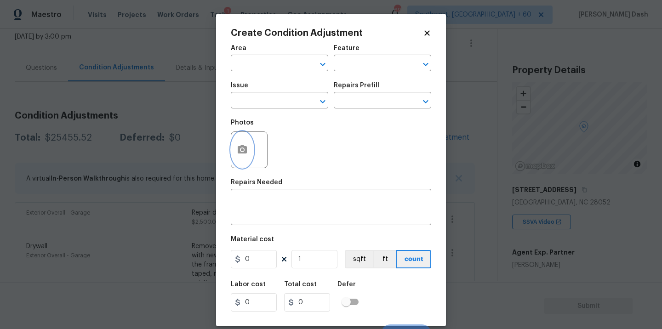
click at [245, 145] on icon "button" at bounding box center [242, 149] width 11 height 11
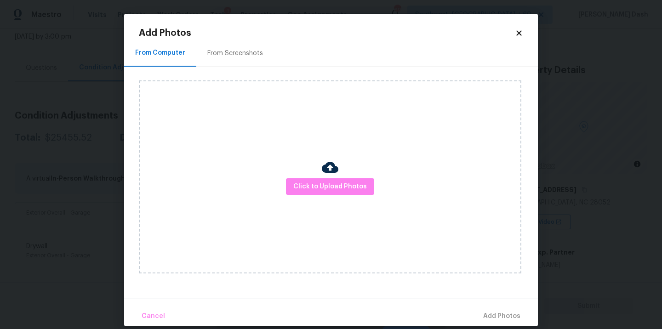
click at [329, 176] on div at bounding box center [330, 168] width 17 height 19
click at [329, 186] on span "Click to Upload Photos" at bounding box center [330, 186] width 74 height 11
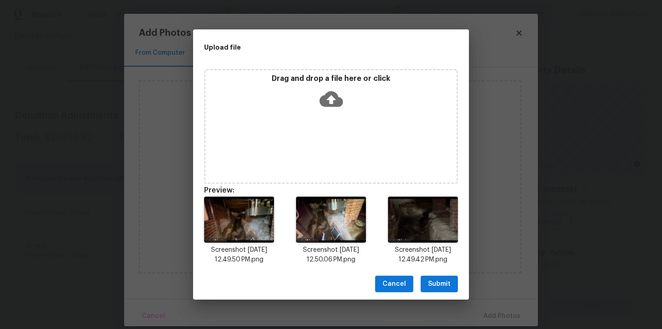
click at [443, 282] on span "Submit" at bounding box center [439, 284] width 23 height 11
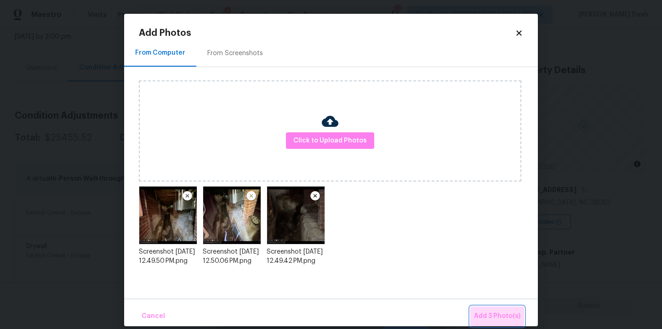
click at [494, 314] on span "Add 3 Photo(s)" at bounding box center [497, 316] width 46 height 11
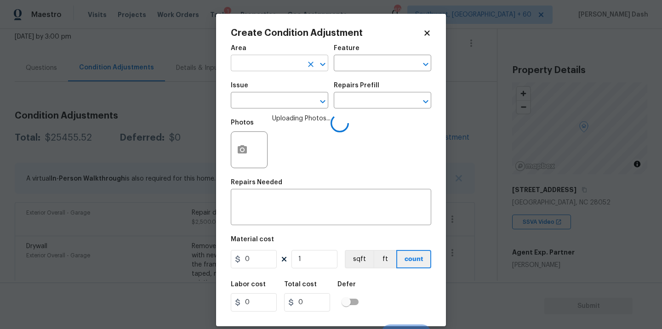
click at [267, 71] on input "text" at bounding box center [267, 64] width 72 height 14
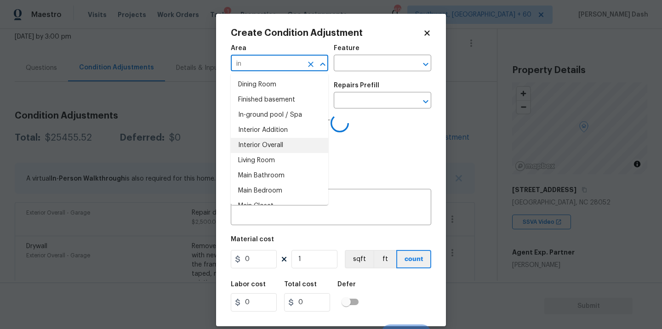
click at [252, 149] on li "Interior Overall" at bounding box center [279, 145] width 97 height 15
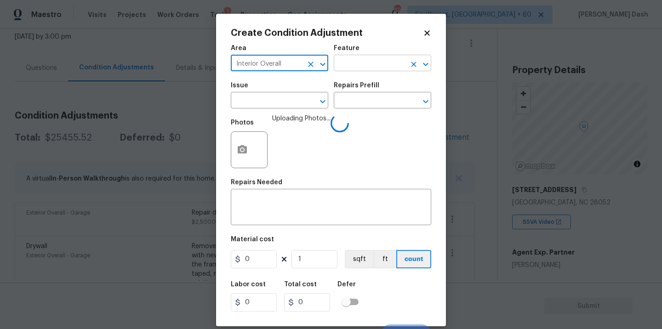
type input "Interior Overall"
click at [346, 69] on input "text" at bounding box center [370, 64] width 72 height 14
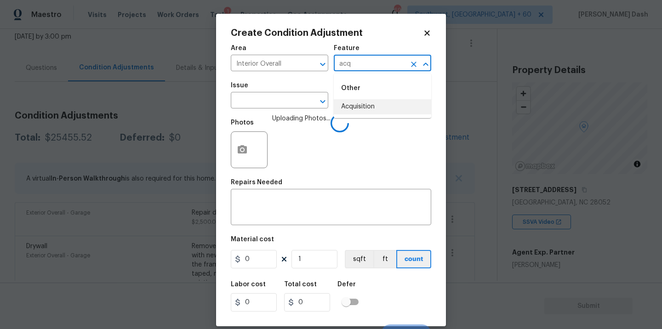
click at [354, 108] on li "Acquisition" at bounding box center [382, 106] width 97 height 15
type input "Acquisition"
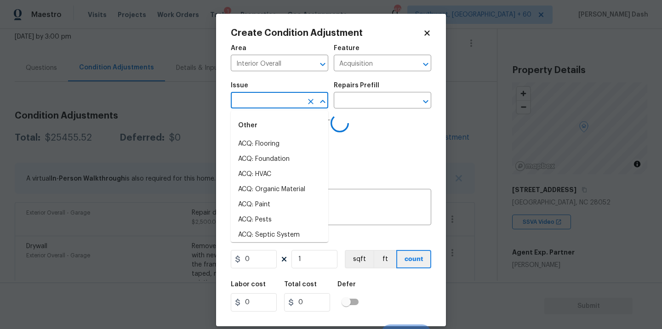
click at [298, 107] on input "text" at bounding box center [267, 101] width 72 height 14
type input "c"
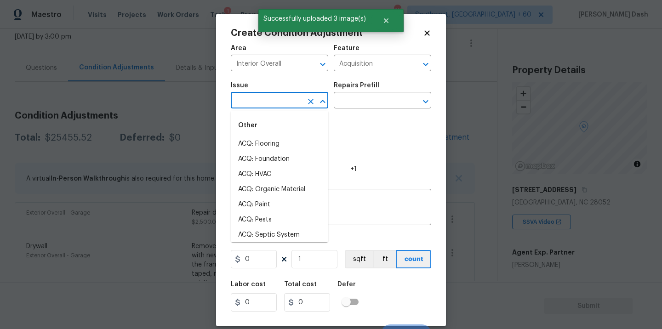
type input "c"
type input "ra"
click at [309, 101] on icon "Clear" at bounding box center [311, 102] width 6 height 6
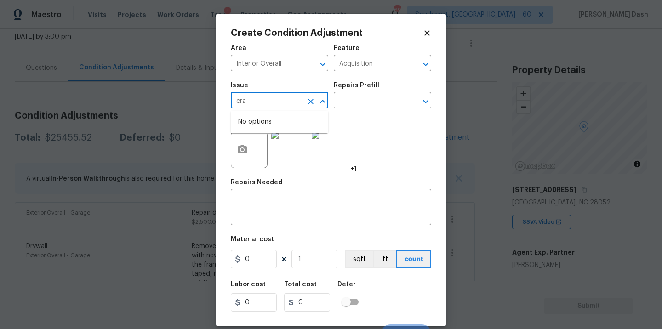
type input "cr"
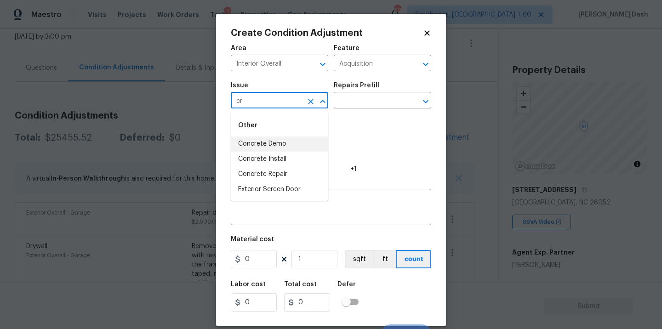
click at [311, 103] on icon "Clear" at bounding box center [310, 101] width 9 height 9
click at [293, 103] on input "text" at bounding box center [267, 101] width 72 height 14
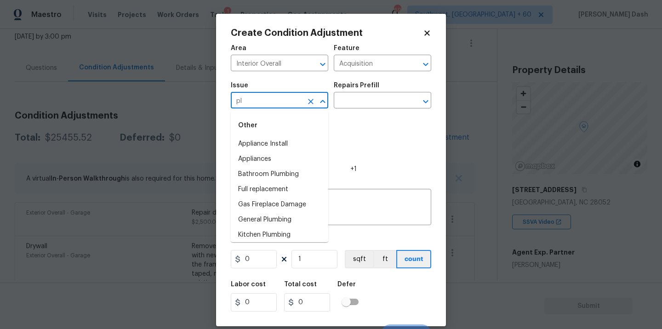
type input "plu"
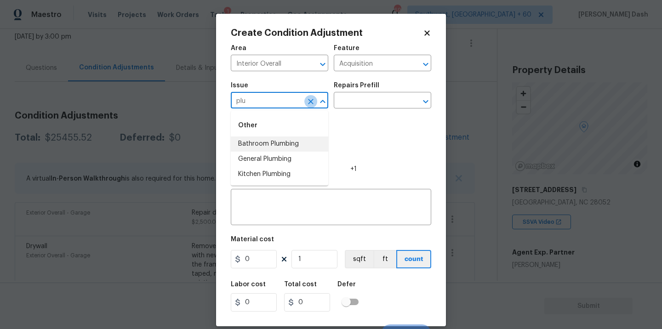
click at [311, 99] on icon "Clear" at bounding box center [310, 101] width 9 height 9
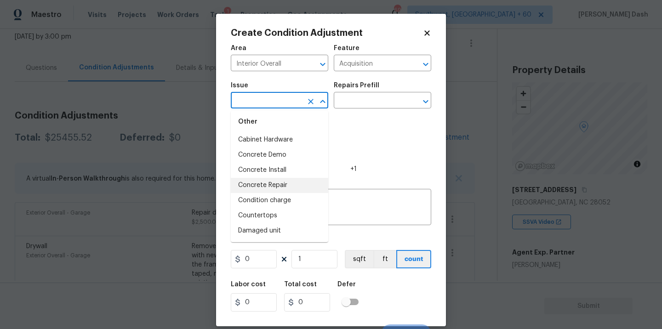
scroll to position [243, 0]
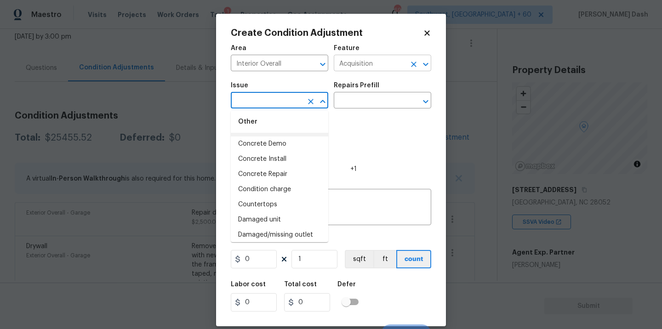
click at [379, 63] on input "Acquisition" at bounding box center [370, 64] width 72 height 14
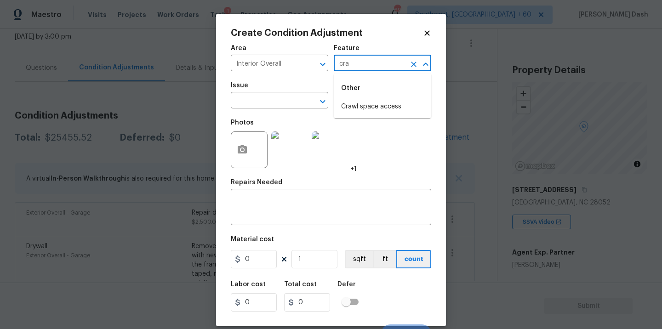
click at [367, 101] on li "Crawl space access" at bounding box center [382, 106] width 97 height 15
type input "Crawl space access"
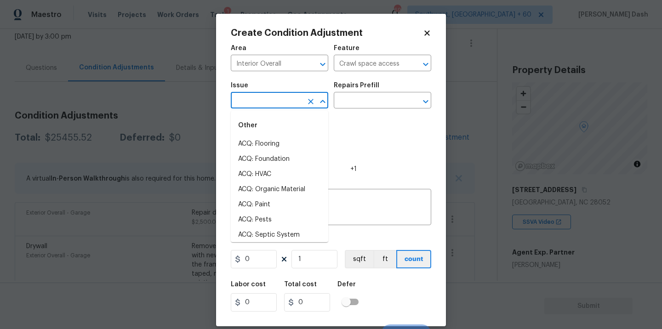
click at [299, 103] on input "text" at bounding box center [267, 101] width 72 height 14
type input "cra"
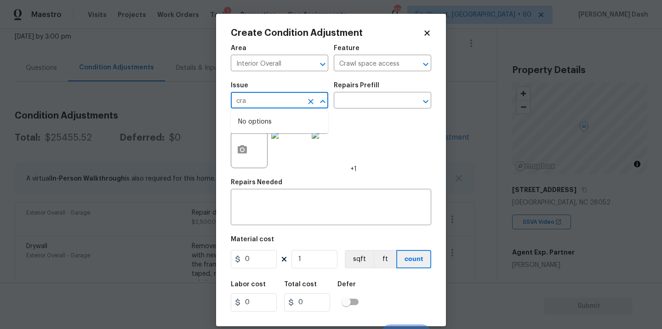
click at [309, 100] on icon "Clear" at bounding box center [310, 101] width 9 height 9
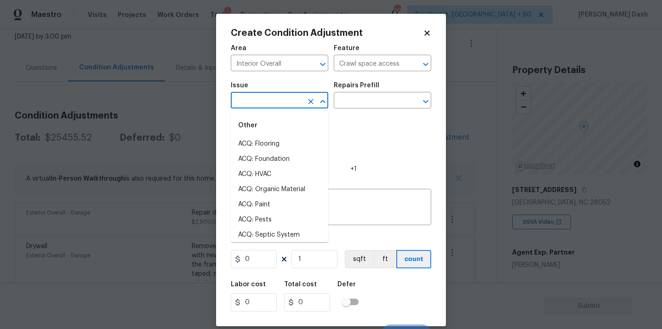
click at [360, 117] on div "Photos +1" at bounding box center [331, 144] width 201 height 60
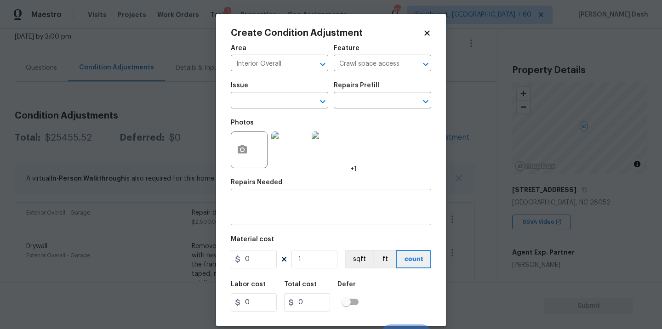
click at [295, 202] on textarea at bounding box center [330, 208] width 189 height 19
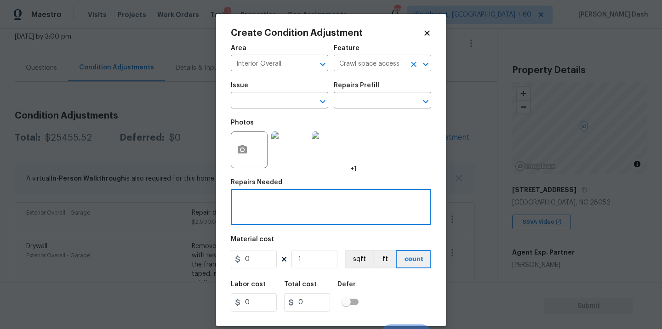
click at [411, 67] on icon "Clear" at bounding box center [413, 64] width 9 height 9
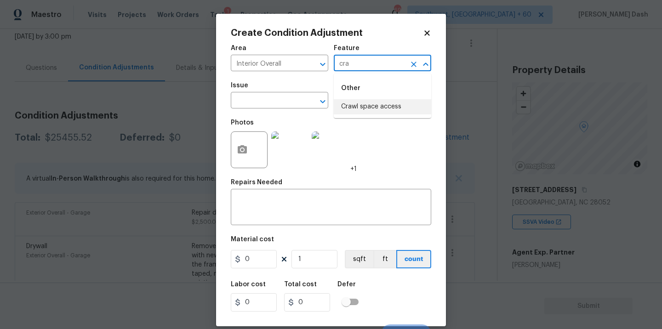
click at [385, 103] on li "Crawl space access" at bounding box center [382, 106] width 97 height 15
type input "Crawl space access"
click at [283, 187] on div "Repairs Needed" at bounding box center [331, 185] width 201 height 12
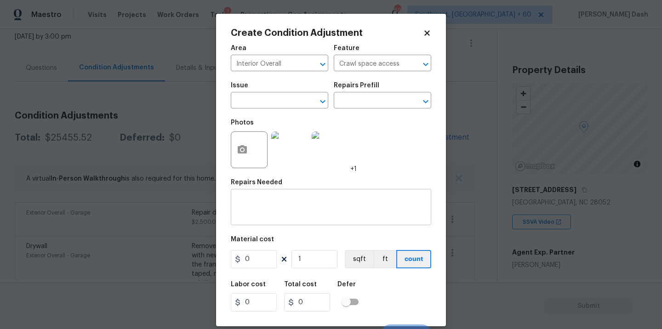
click at [277, 203] on textarea at bounding box center [330, 208] width 189 height 19
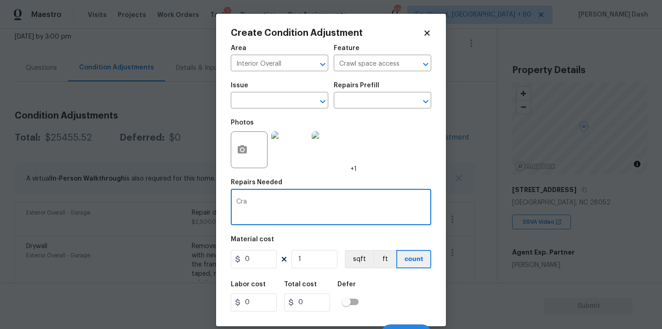
type textarea "Craw"
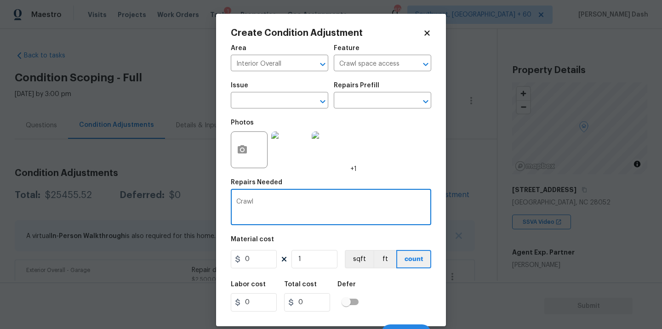
scroll to position [57, 0]
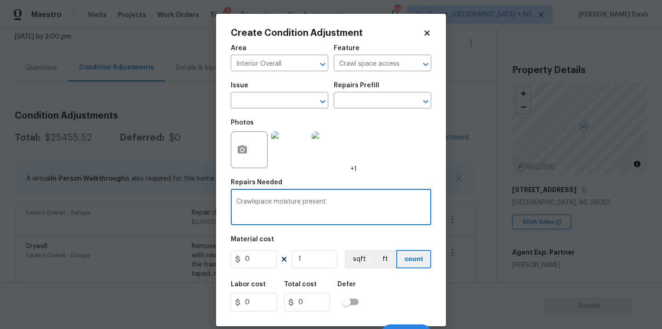
type textarea "Crawlspace moisture present"
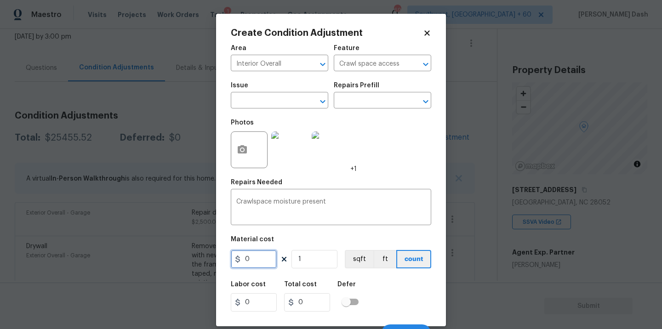
click at [263, 259] on input "0" at bounding box center [254, 259] width 46 height 18
type input "2000"
click at [422, 277] on div "Labor cost 0 Total cost 2000 Defer" at bounding box center [331, 296] width 201 height 41
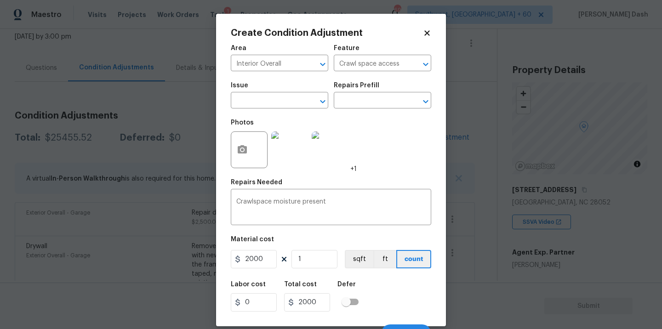
scroll to position [14, 0]
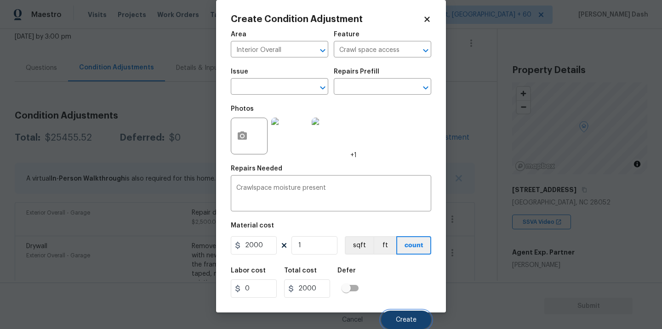
click at [410, 322] on span "Create" at bounding box center [406, 320] width 21 height 7
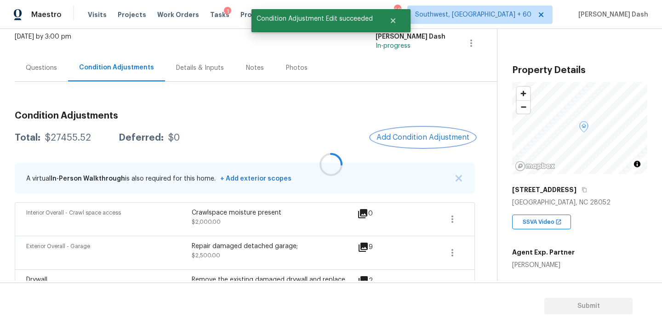
scroll to position [0, 0]
click at [408, 137] on span "Add Condition Adjustment" at bounding box center [423, 137] width 93 height 8
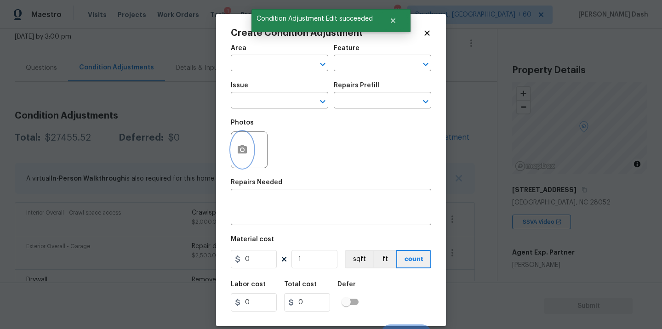
click at [252, 147] on button "button" at bounding box center [242, 150] width 22 height 36
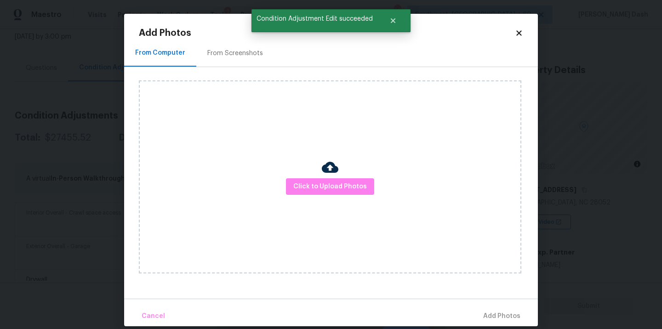
click at [311, 176] on div "Click to Upload Photos" at bounding box center [330, 176] width 383 height 193
click at [316, 184] on span "Click to Upload Photos" at bounding box center [330, 186] width 74 height 11
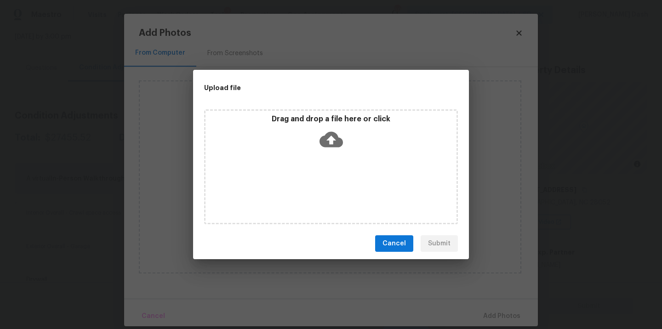
click at [316, 184] on div "Drag and drop a file here or click" at bounding box center [331, 166] width 254 height 115
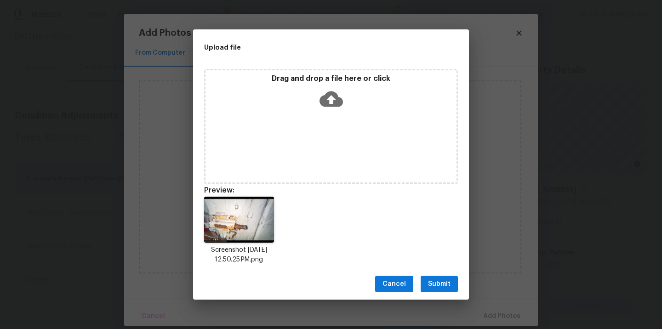
click at [428, 277] on button "Submit" at bounding box center [439, 284] width 37 height 17
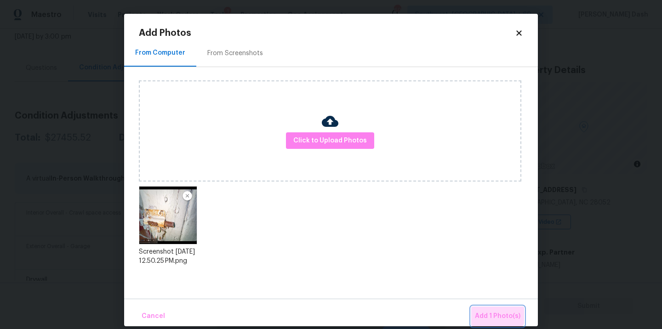
click at [491, 310] on button "Add 1 Photo(s)" at bounding box center [497, 317] width 53 height 20
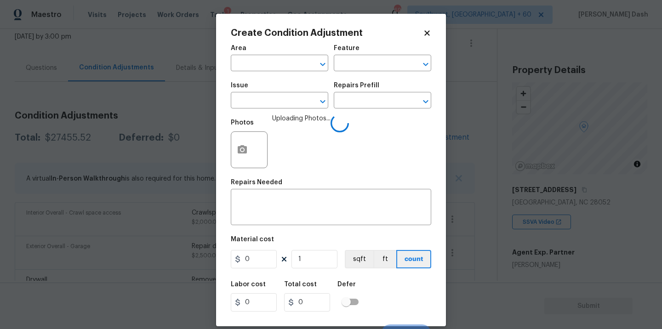
click at [281, 74] on span "Area ​" at bounding box center [279, 58] width 97 height 37
click at [281, 69] on input "text" at bounding box center [267, 64] width 72 height 14
click at [277, 102] on li "Exterior Overall" at bounding box center [279, 99] width 97 height 15
type input "Exterior Overall"
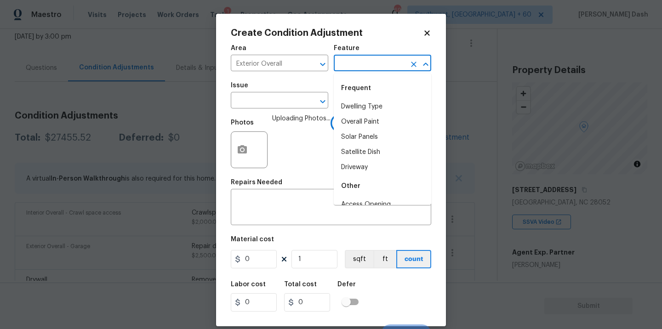
click at [343, 70] on input "text" at bounding box center [370, 64] width 72 height 14
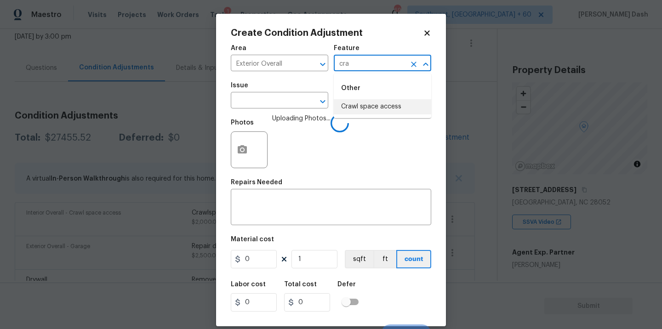
click at [353, 110] on li "Crawl space access" at bounding box center [382, 106] width 97 height 15
type input "Crawl space access"
click at [265, 103] on input "text" at bounding box center [267, 101] width 72 height 14
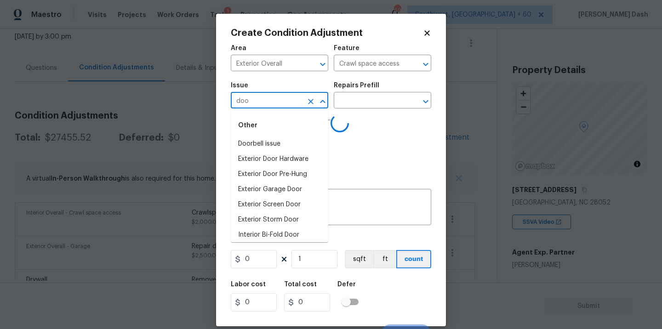
type input "door"
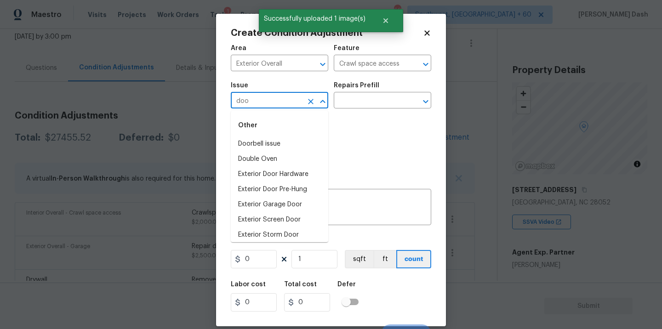
type input "door"
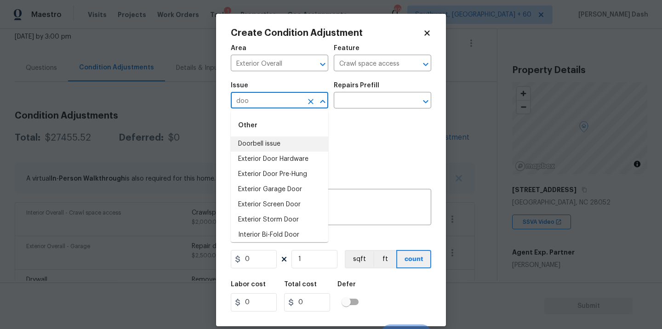
type input "doo"
click at [343, 126] on div "Photos" at bounding box center [331, 144] width 201 height 60
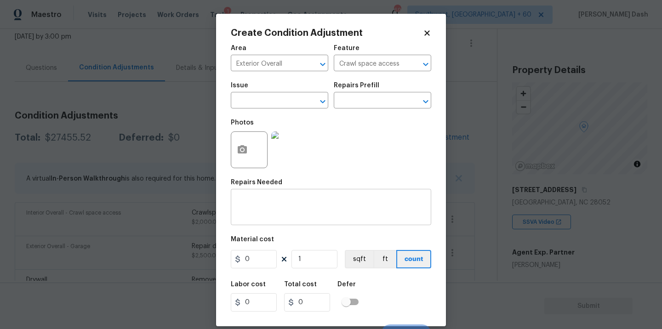
click at [299, 199] on textarea at bounding box center [330, 208] width 189 height 19
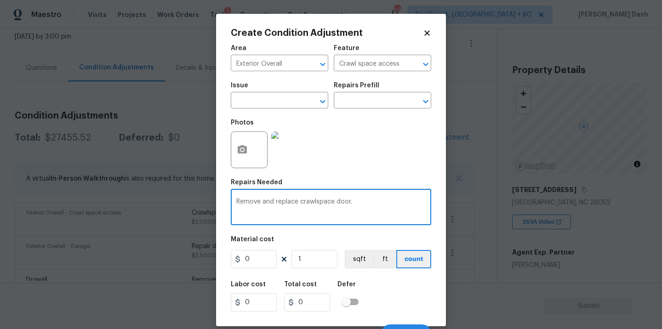
click at [332, 204] on textarea "Remove and replace crawlspace door." at bounding box center [330, 208] width 189 height 19
type textarea "Remove and replace crawlspace access door."
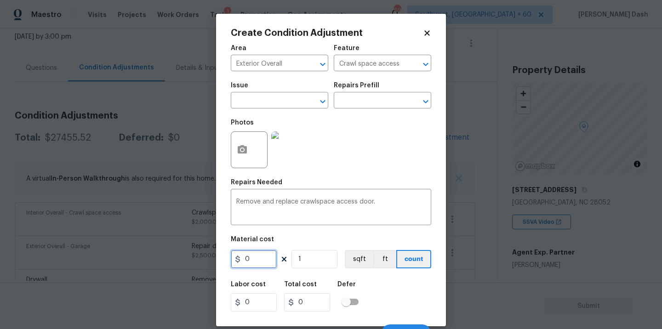
click at [255, 262] on input "0" at bounding box center [254, 259] width 46 height 18
type input "200"
click at [387, 292] on div "Labor cost 0 Total cost 200 Defer" at bounding box center [331, 296] width 201 height 41
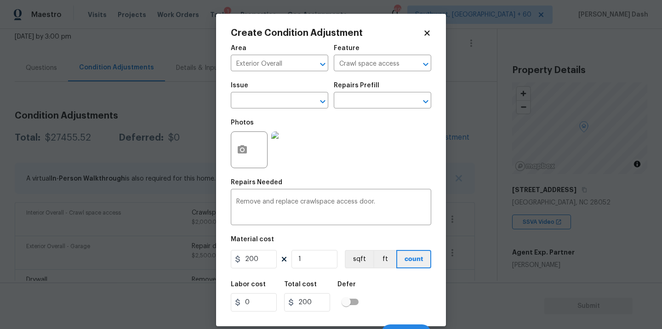
scroll to position [14, 0]
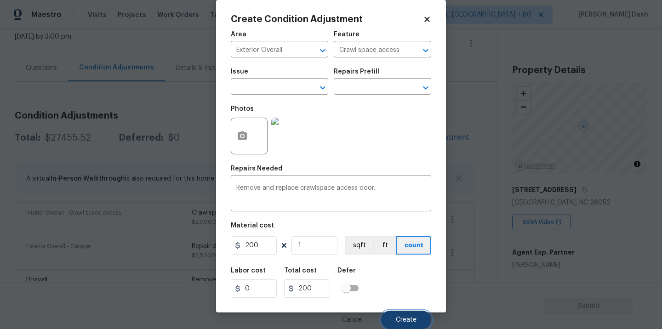
click at [403, 312] on button "Create" at bounding box center [406, 320] width 50 height 18
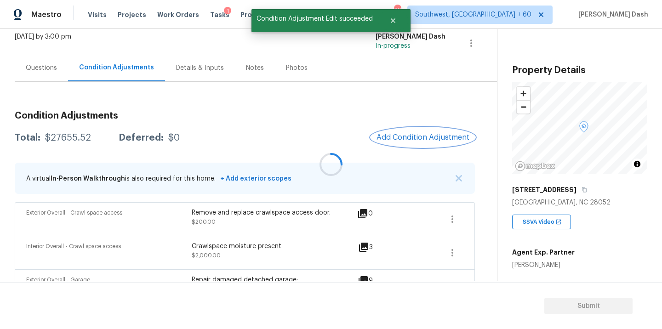
scroll to position [0, 0]
click at [421, 137] on div at bounding box center [331, 164] width 662 height 329
click at [405, 136] on span "Add Condition Adjustment" at bounding box center [423, 137] width 93 height 8
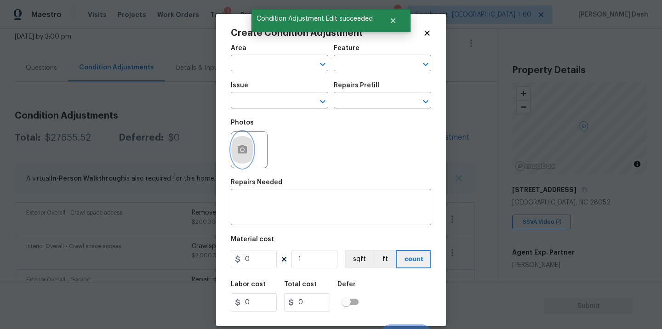
click at [233, 161] on button "button" at bounding box center [242, 150] width 22 height 36
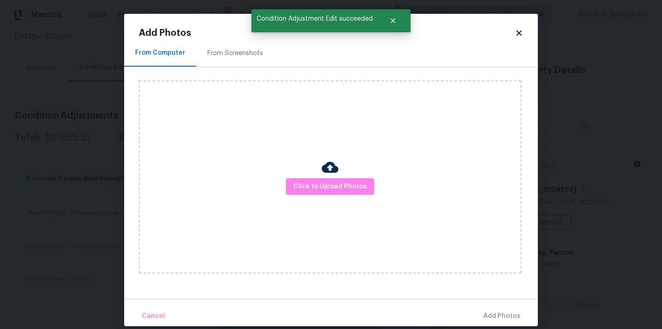
click at [304, 201] on div "Click to Upload Photos" at bounding box center [330, 176] width 383 height 193
click at [304, 191] on span "Click to Upload Photos" at bounding box center [330, 186] width 74 height 11
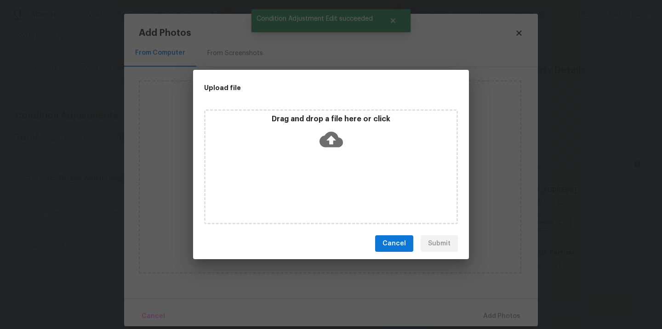
click at [304, 191] on div "Drag and drop a file here or click" at bounding box center [331, 166] width 254 height 115
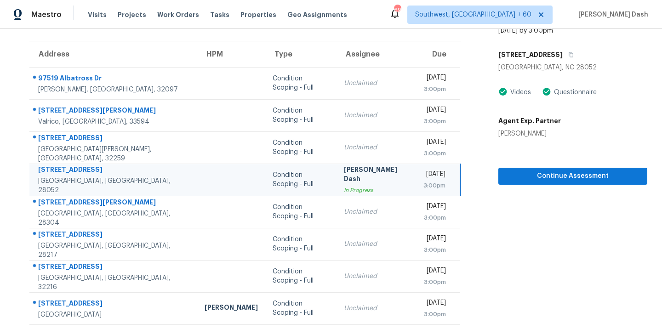
scroll to position [85, 0]
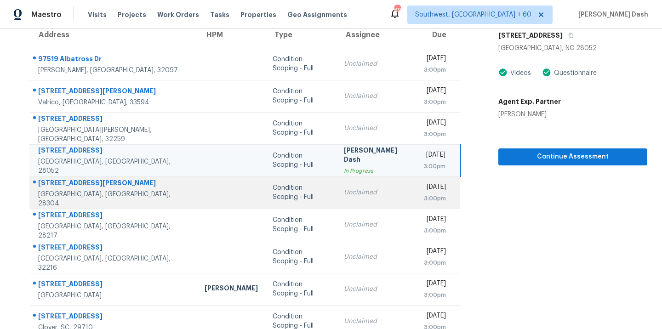
click at [273, 192] on div "Condition Scoping - Full" at bounding box center [301, 192] width 57 height 18
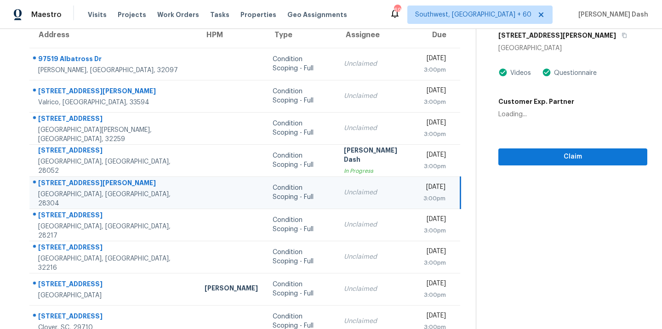
scroll to position [0, 0]
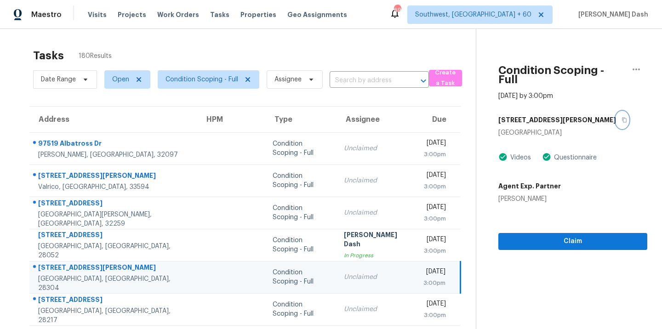
click at [622, 117] on icon "button" at bounding box center [625, 120] width 6 height 6
